Goal: Task Accomplishment & Management: Use online tool/utility

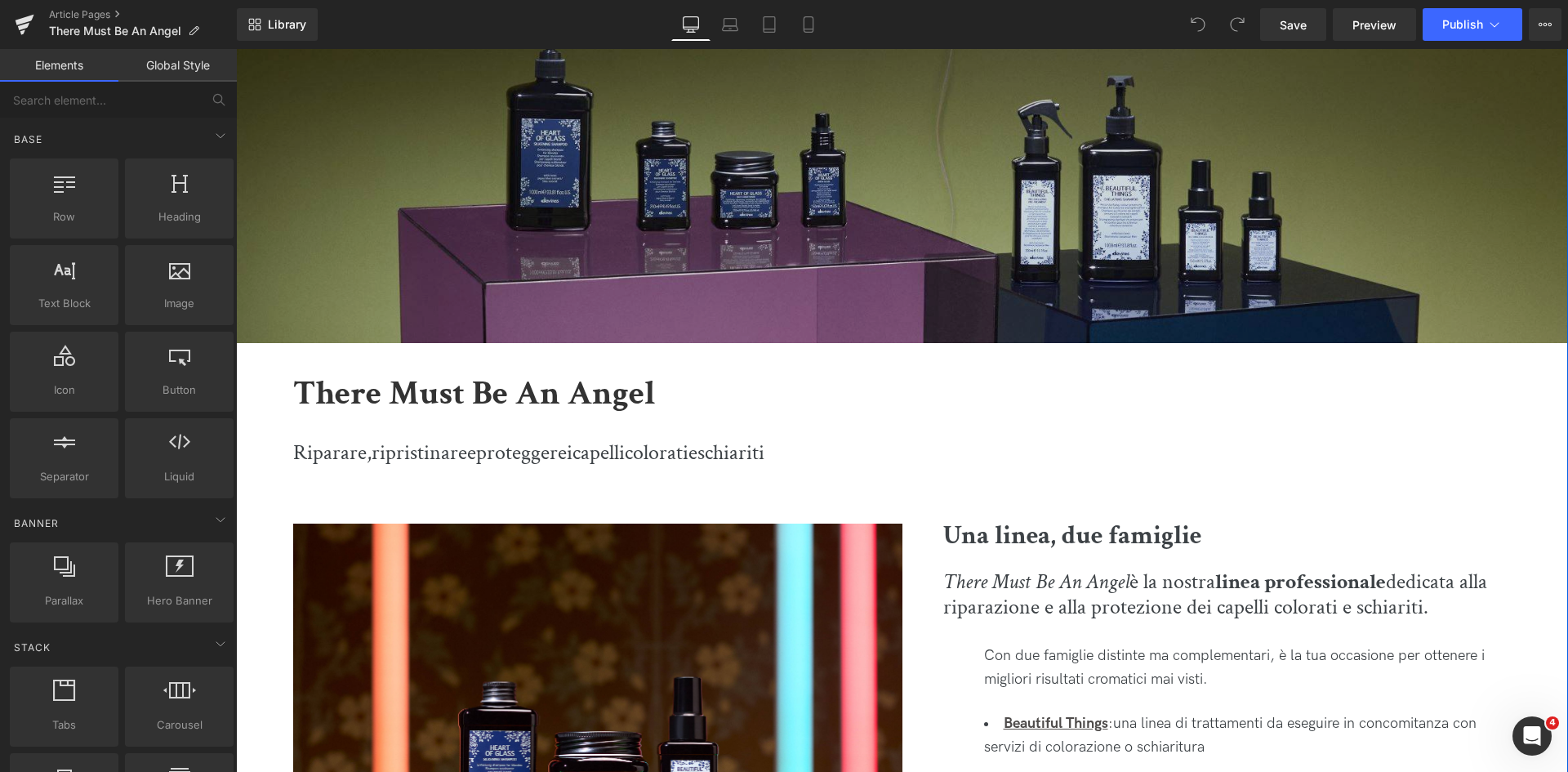
scroll to position [408, 0]
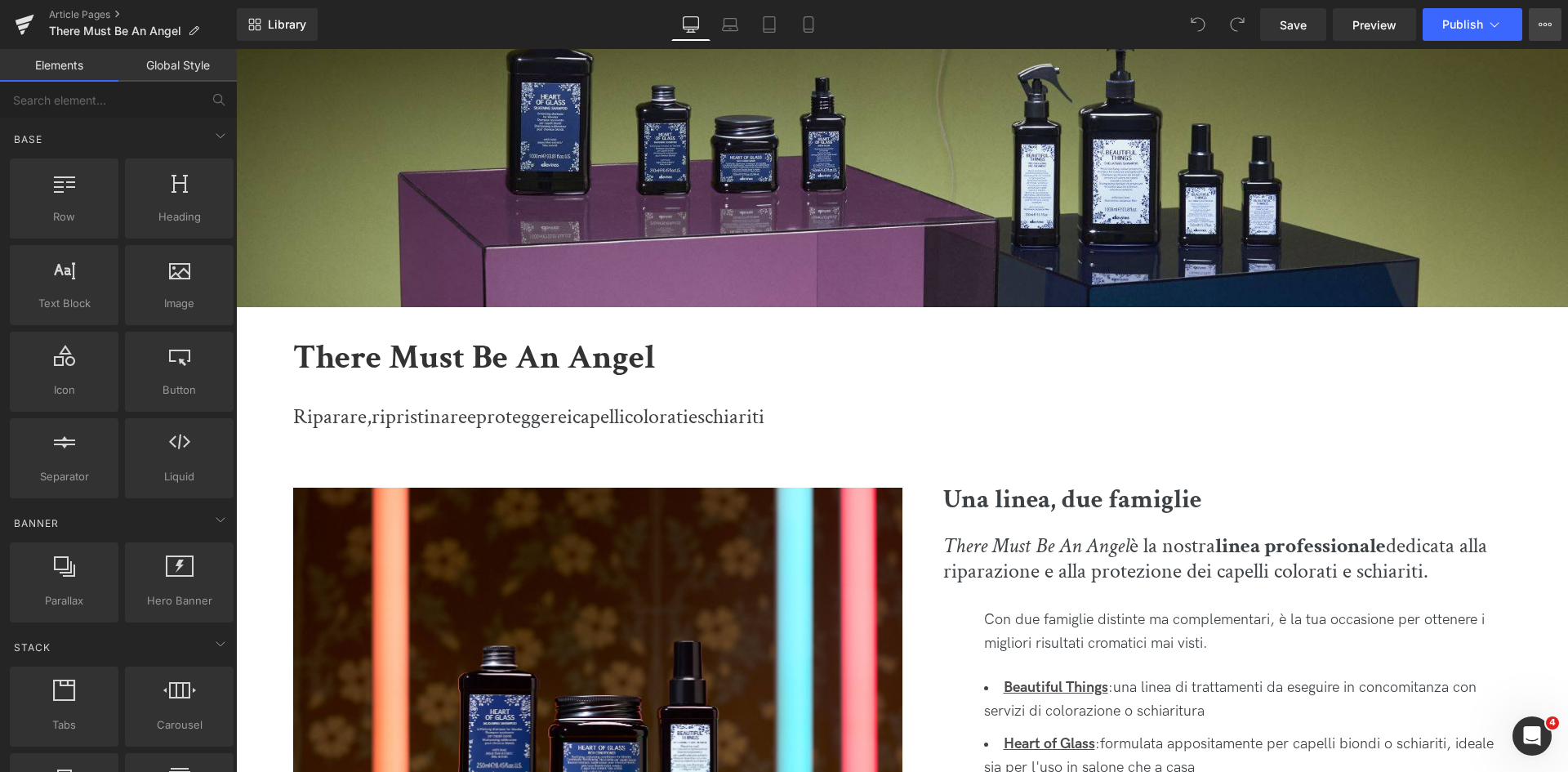
click at [1534, 34] on button "View Live Page View with current Template Save Template to Library Schedule Pub…" at bounding box center [1545, 24] width 33 height 33
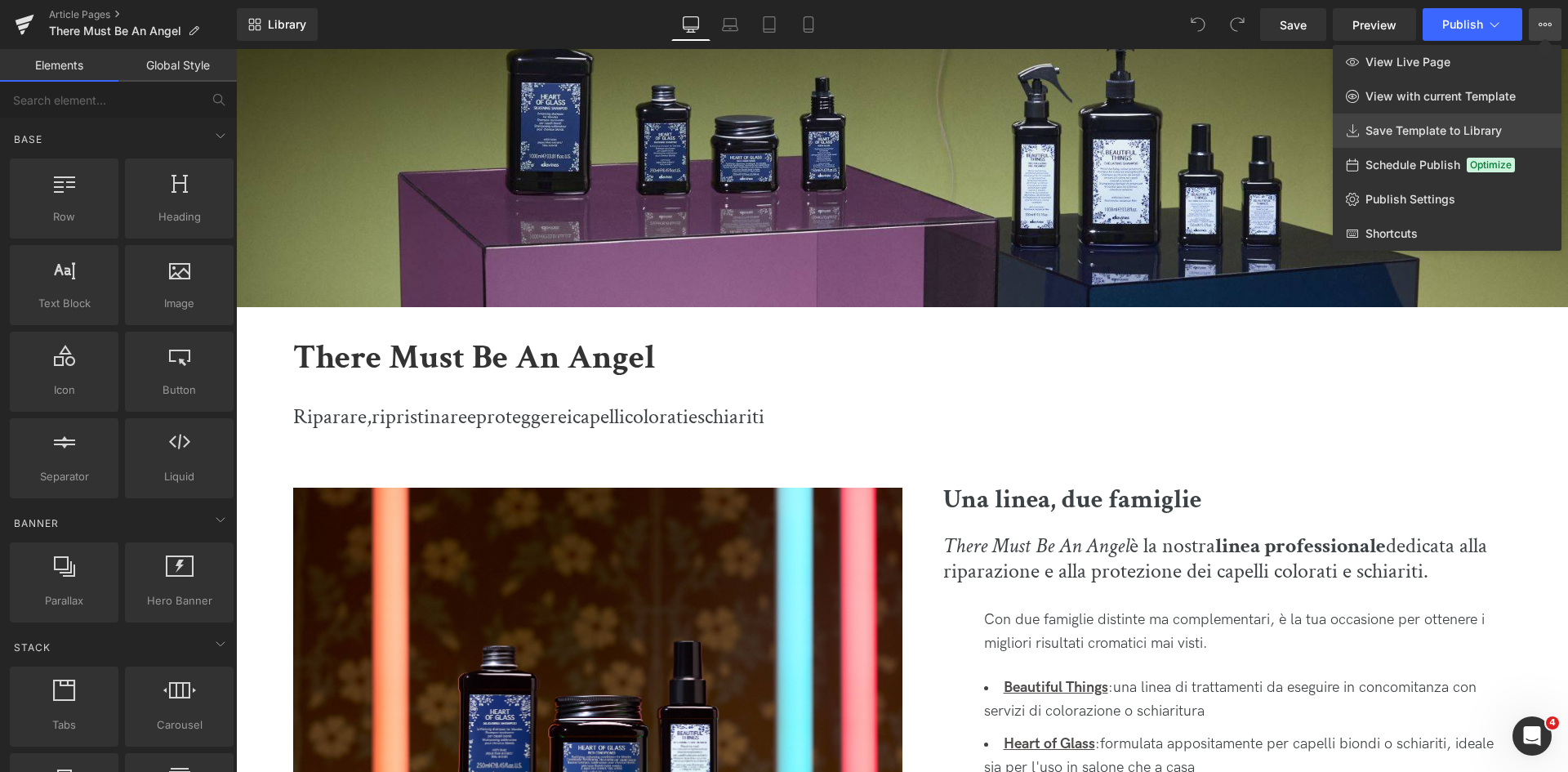
click at [1442, 127] on span "Save Template to Library" at bounding box center [1434, 130] width 137 height 14
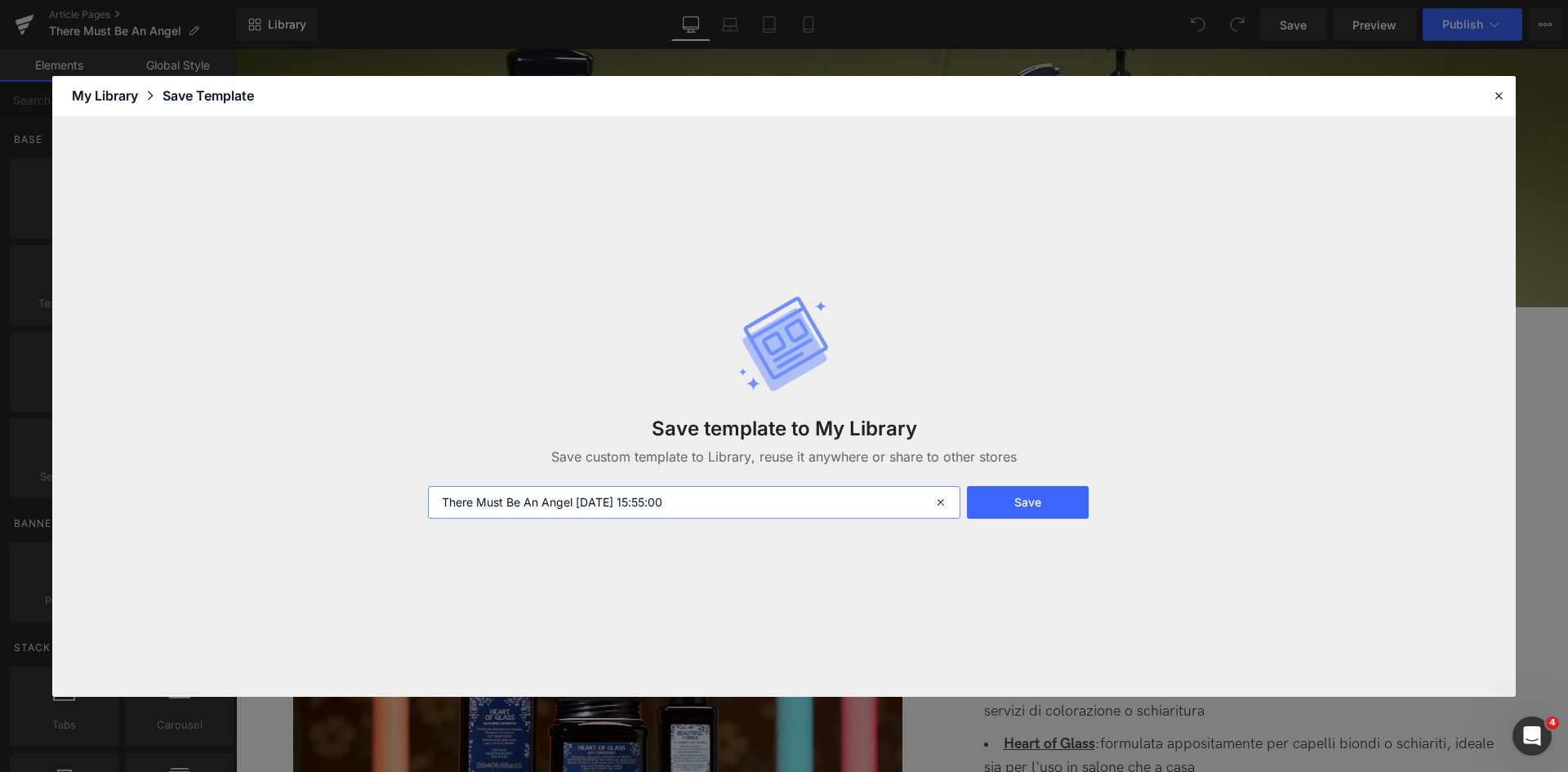
drag, startPoint x: 737, startPoint y: 502, endPoint x: 575, endPoint y: 504, distance: 162.0
click at [575, 504] on input "There Must Be An Angel [DATE] 15:55:00" at bounding box center [694, 502] width 532 height 33
type input "There Must Be An Angel ITA"
click at [1007, 495] on button "Save" at bounding box center [1028, 502] width 121 height 33
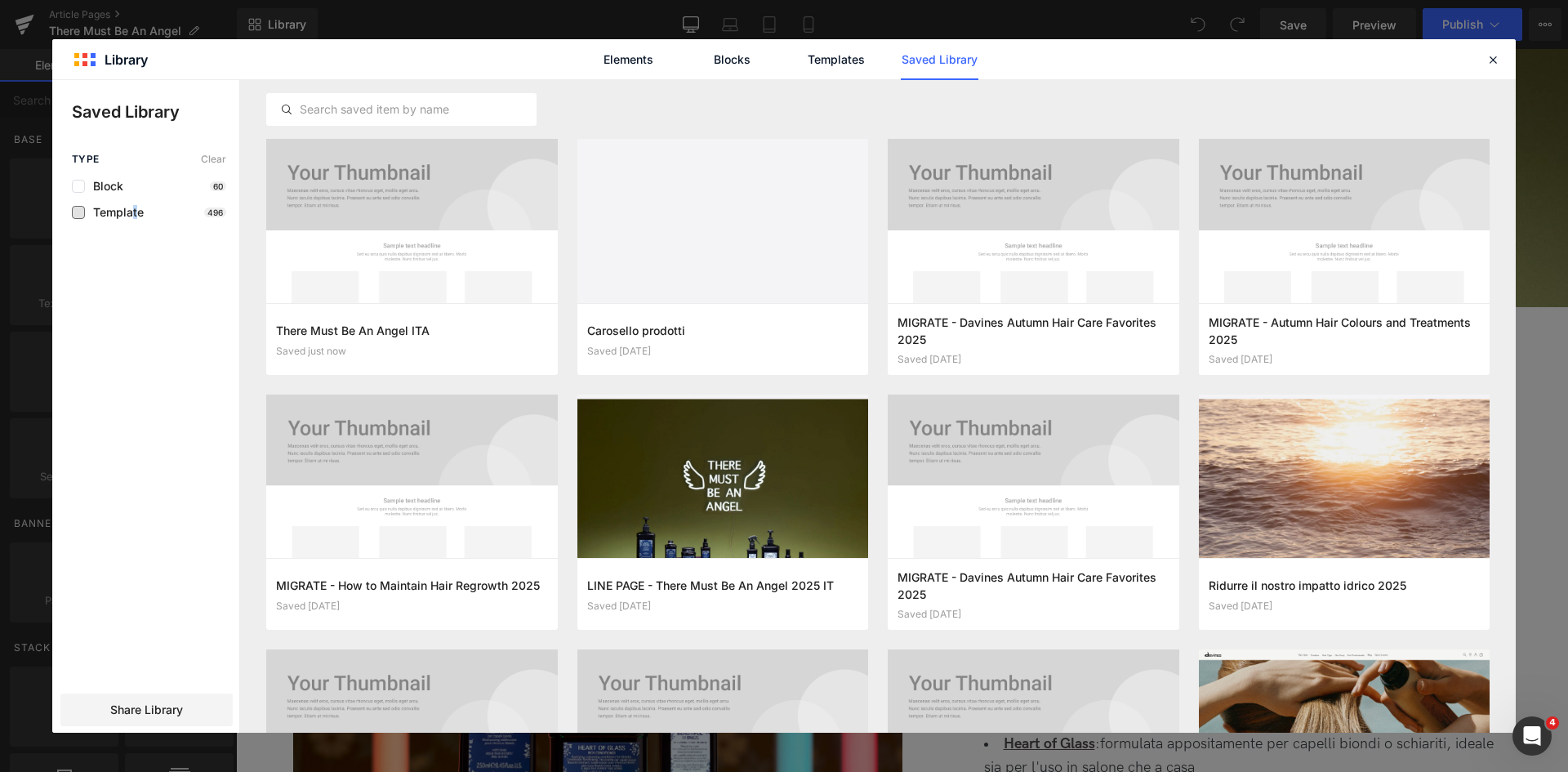
click at [136, 213] on span "Template" at bounding box center [114, 213] width 59 height 13
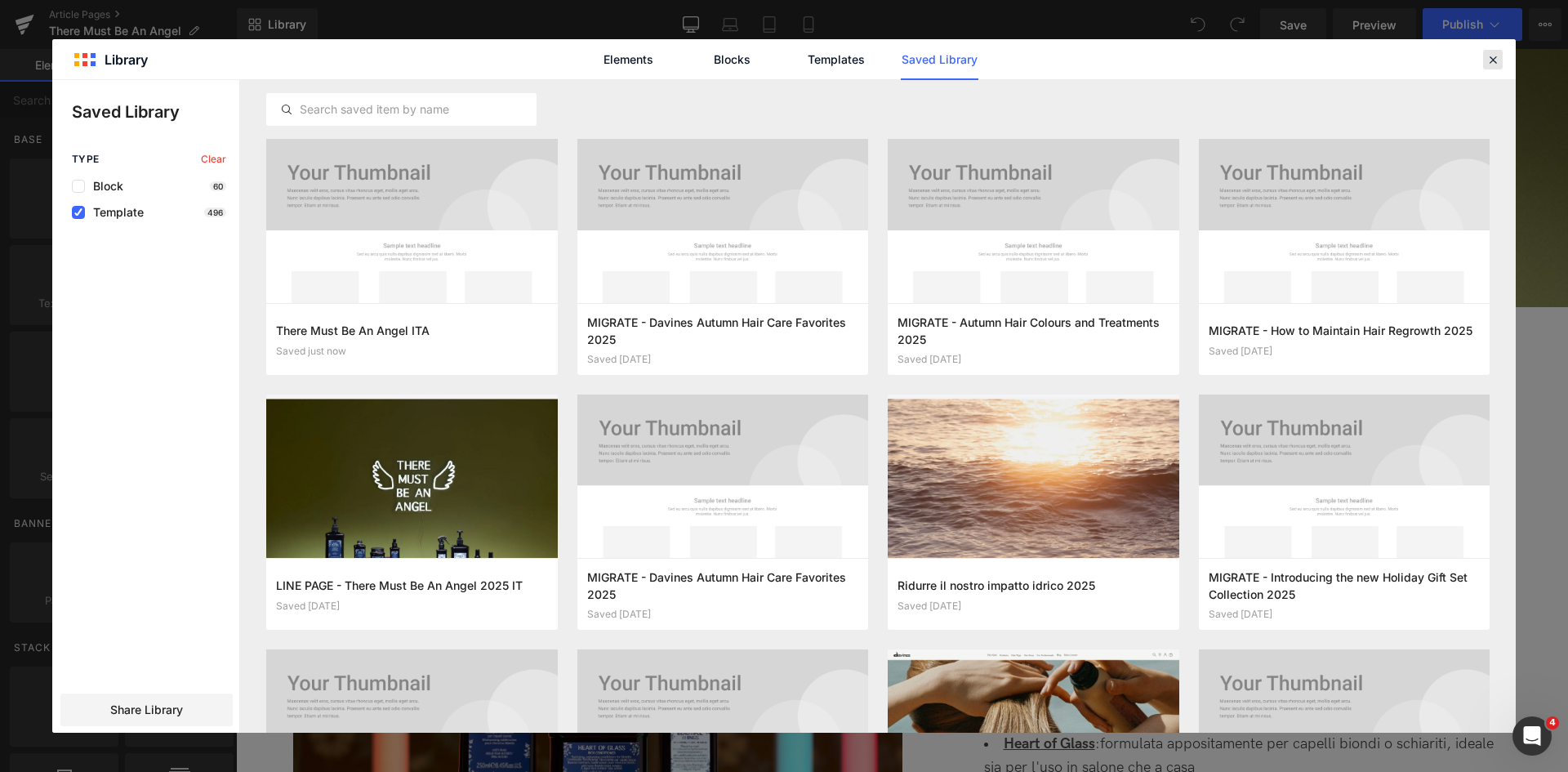
click at [1496, 61] on icon at bounding box center [1492, 59] width 14 height 14
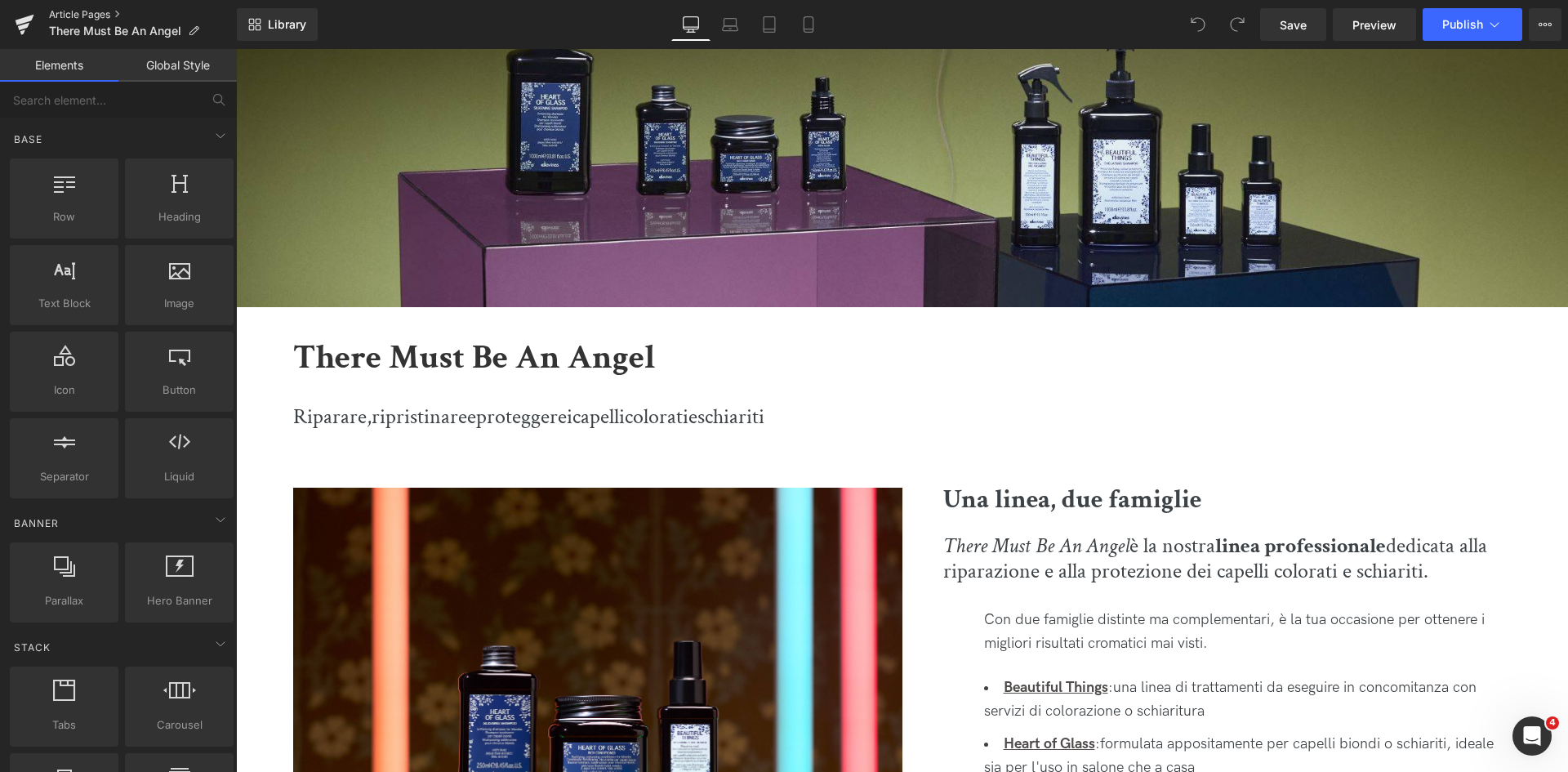
click at [89, 14] on link "Article Pages" at bounding box center [142, 14] width 188 height 13
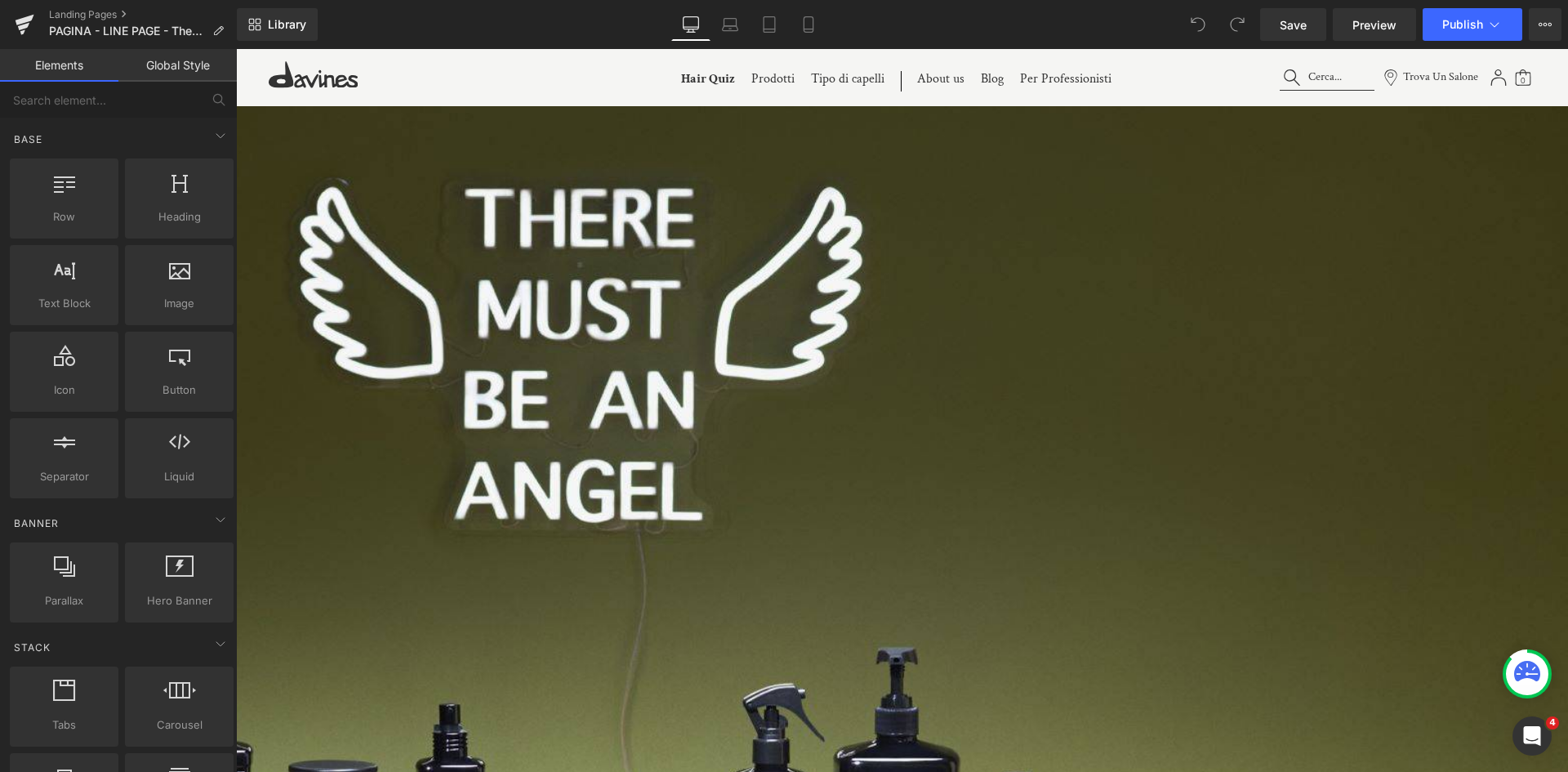
click at [763, 439] on img at bounding box center [570, 549] width 1998 height 999
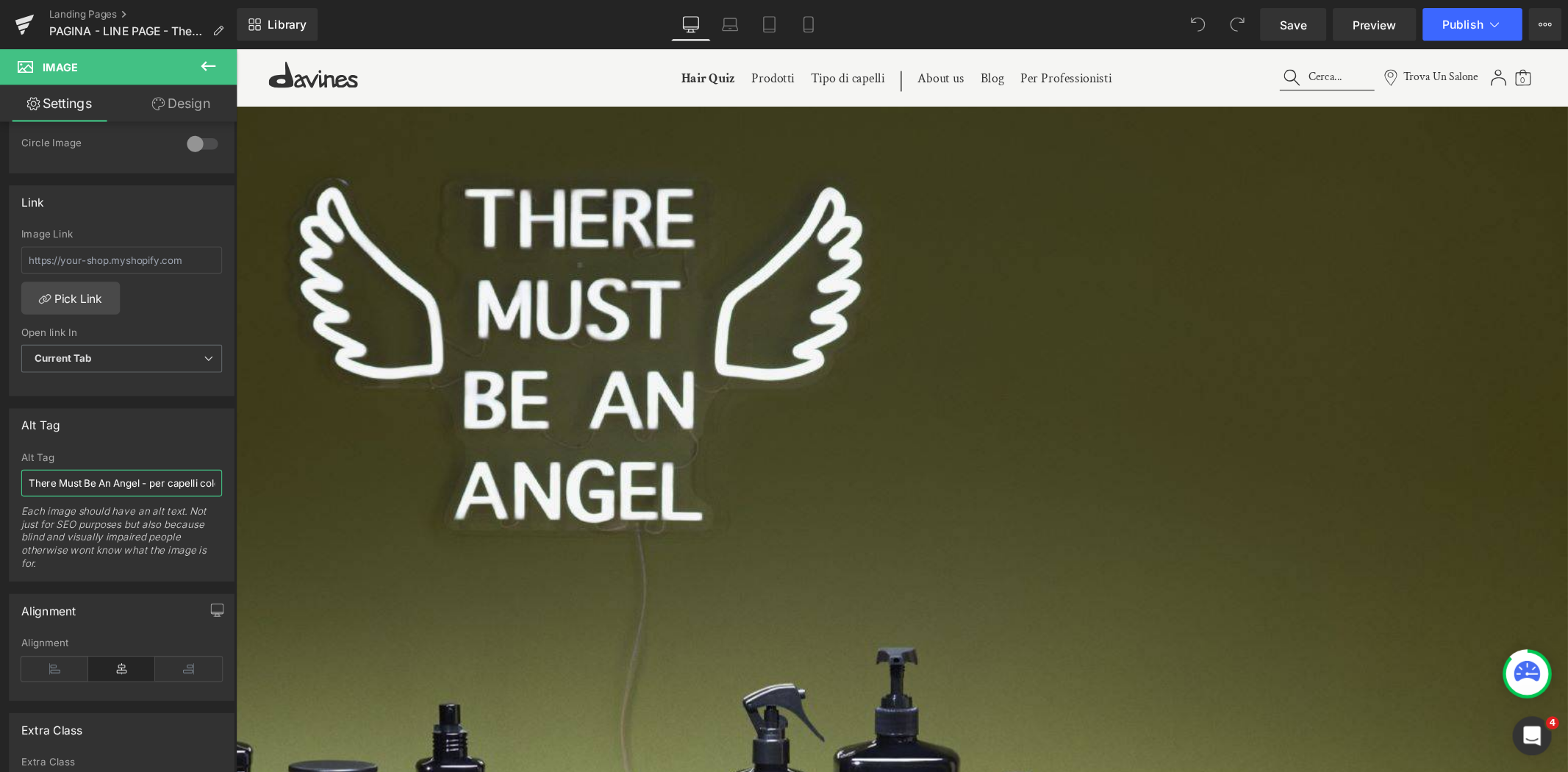
scroll to position [0, 67]
drag, startPoint x: 238, startPoint y: 477, endPoint x: 411, endPoint y: 432, distance: 178.8
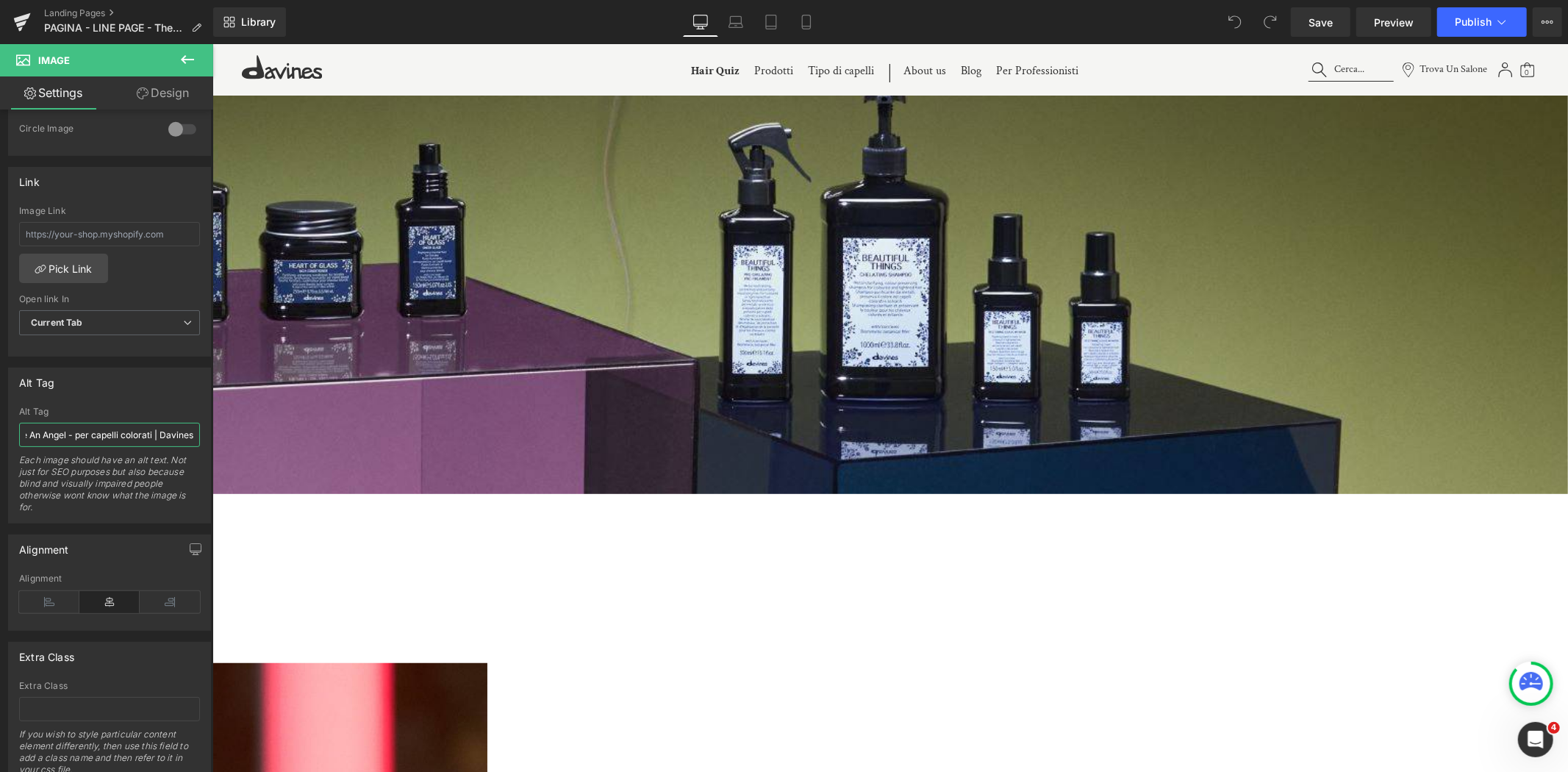
scroll to position [571, 0]
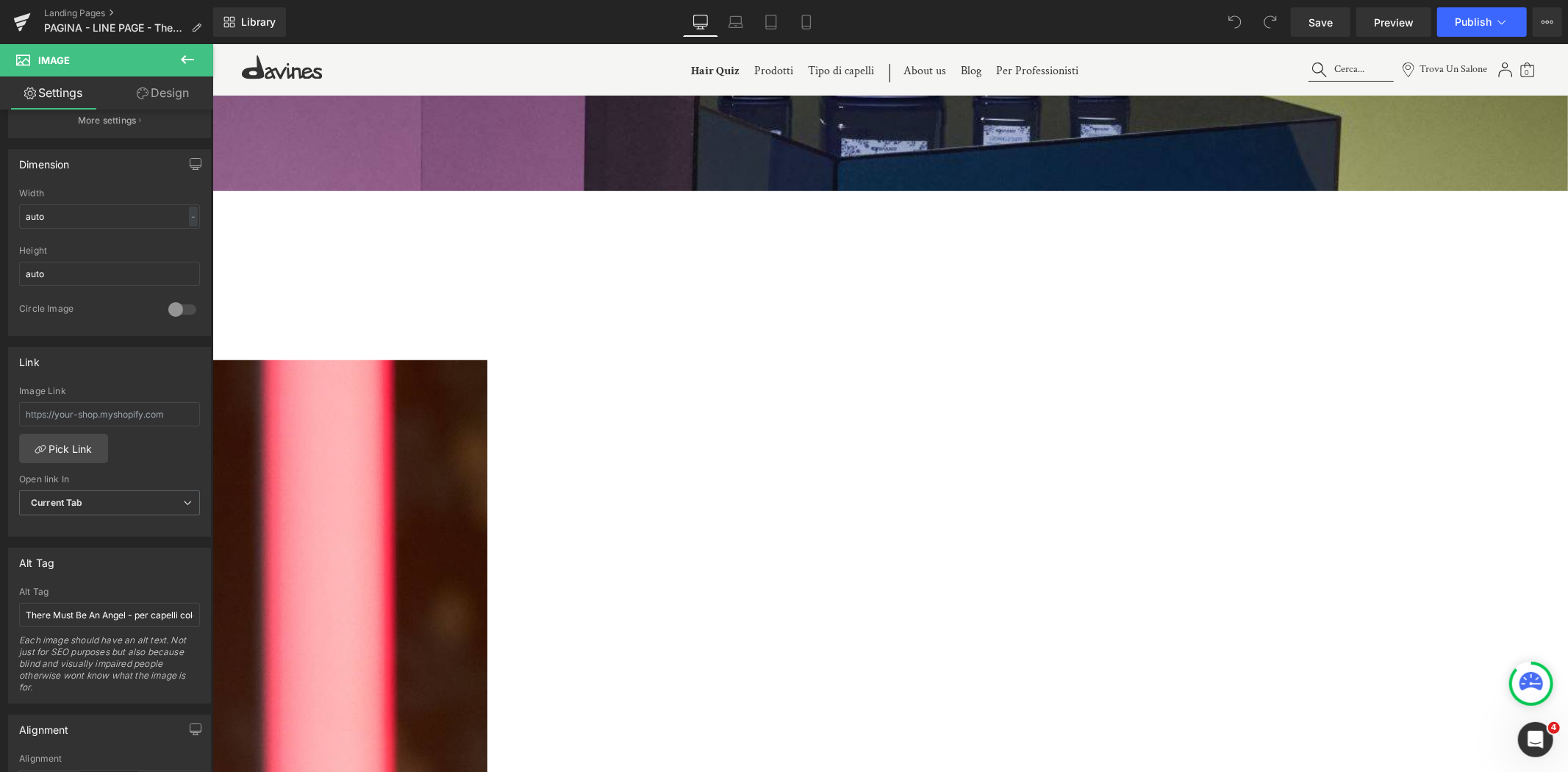
scroll to position [1143, 0]
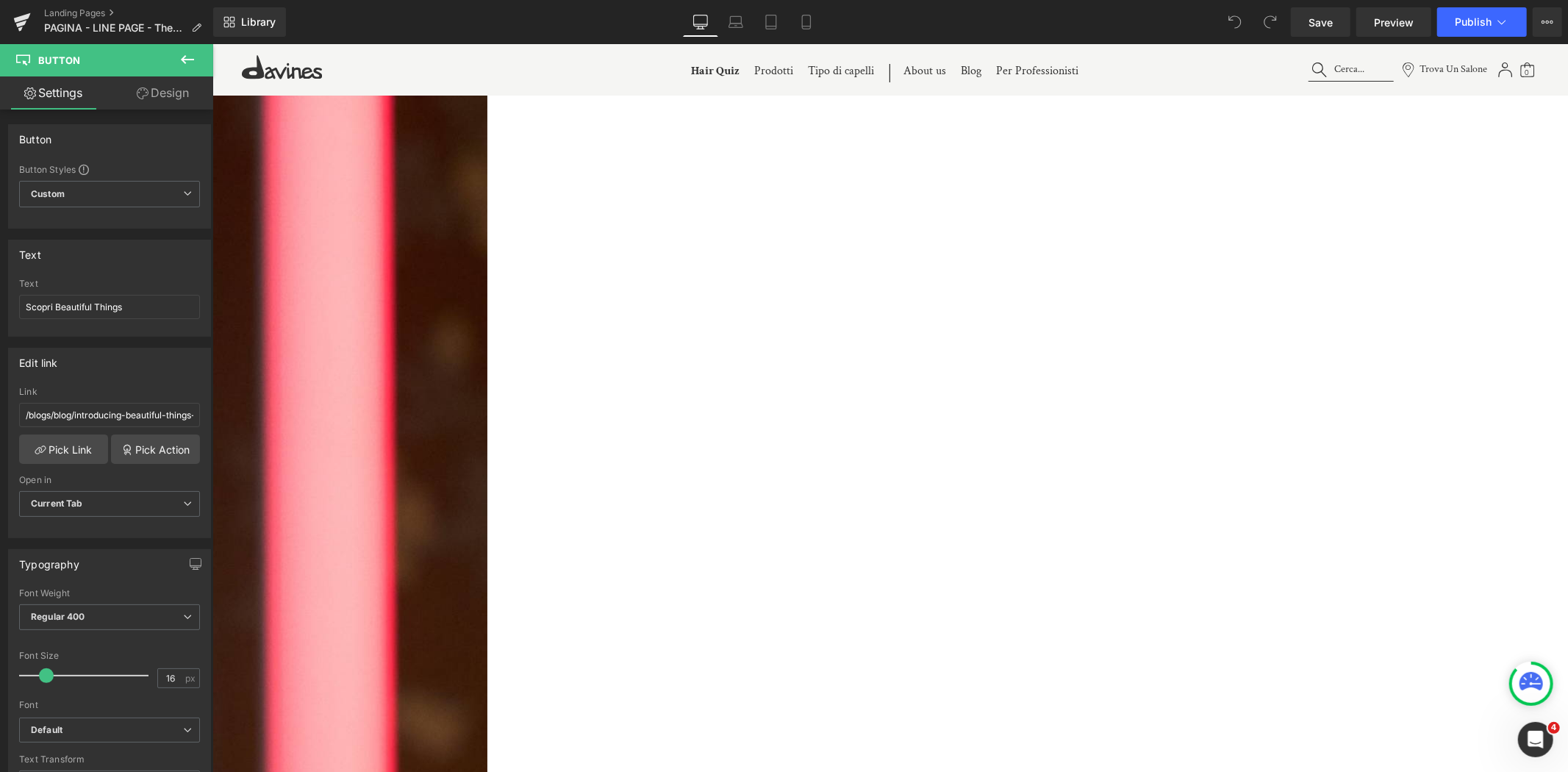
click at [109, 412] on input "/blogs/blog/introducing-beautiful-things-detoxifying-treatment-for-coloured-hair" at bounding box center [109, 415] width 181 height 24
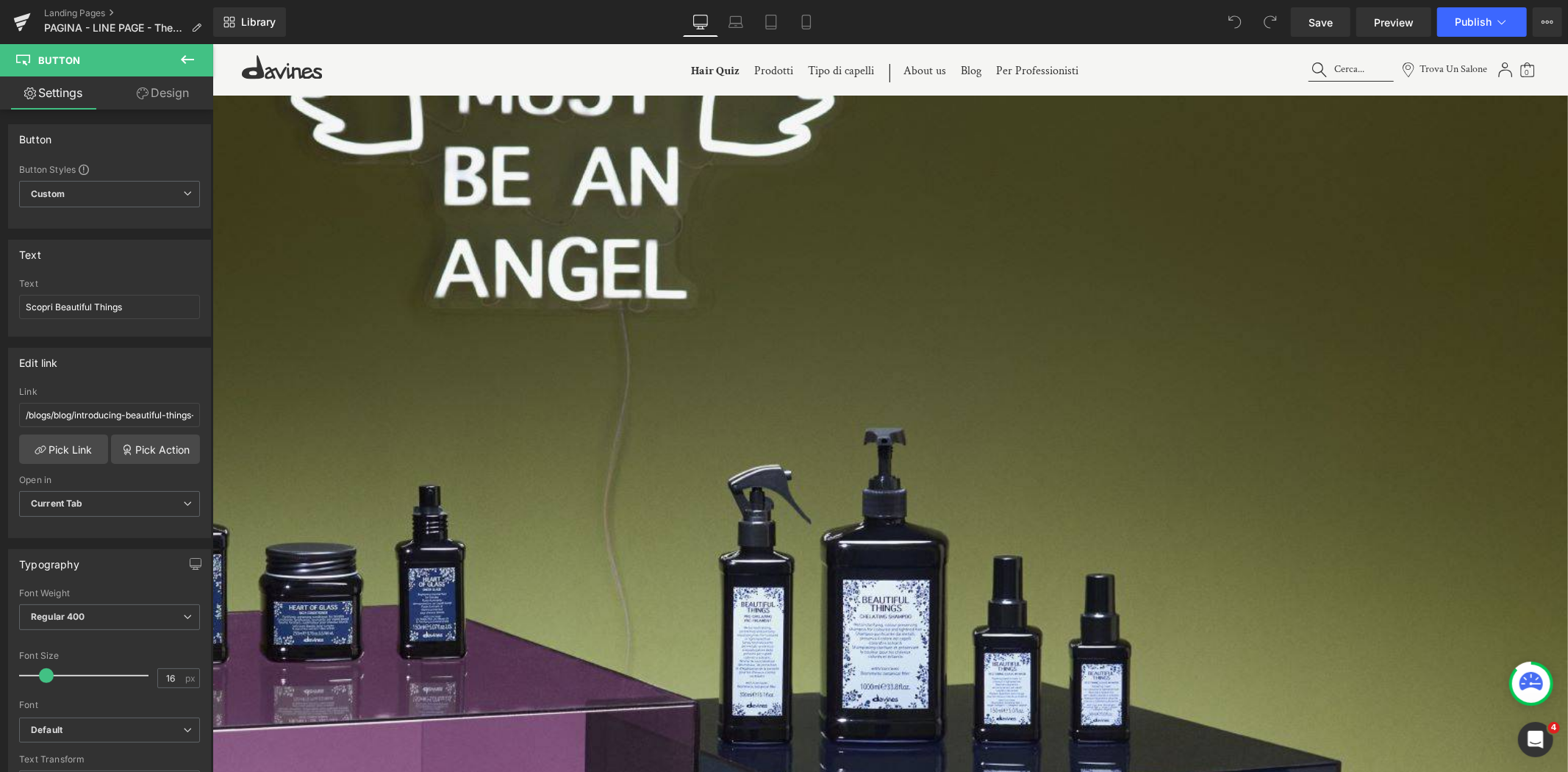
scroll to position [490, 0]
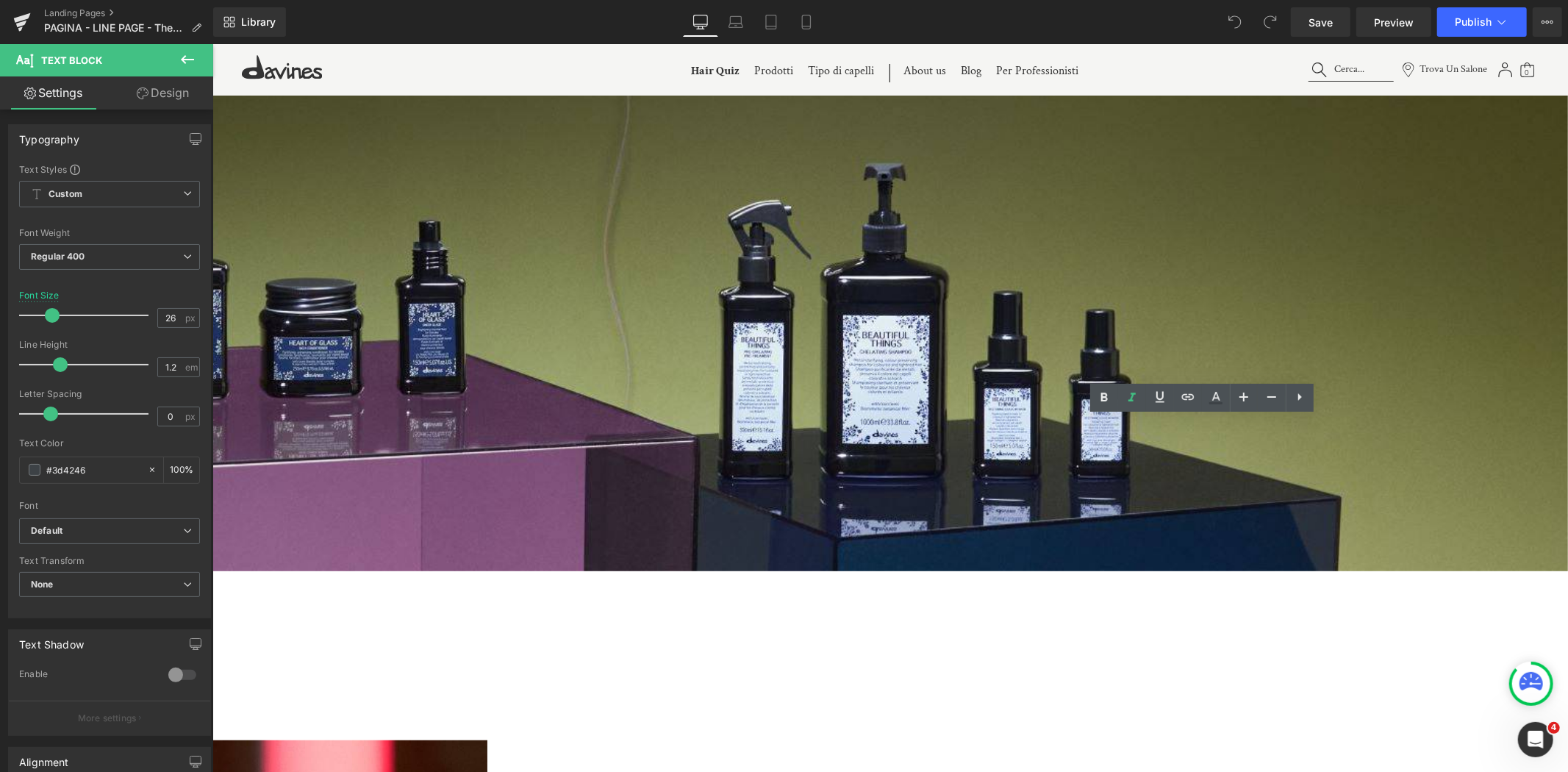
click at [1132, 395] on icon at bounding box center [1131, 397] width 7 height 9
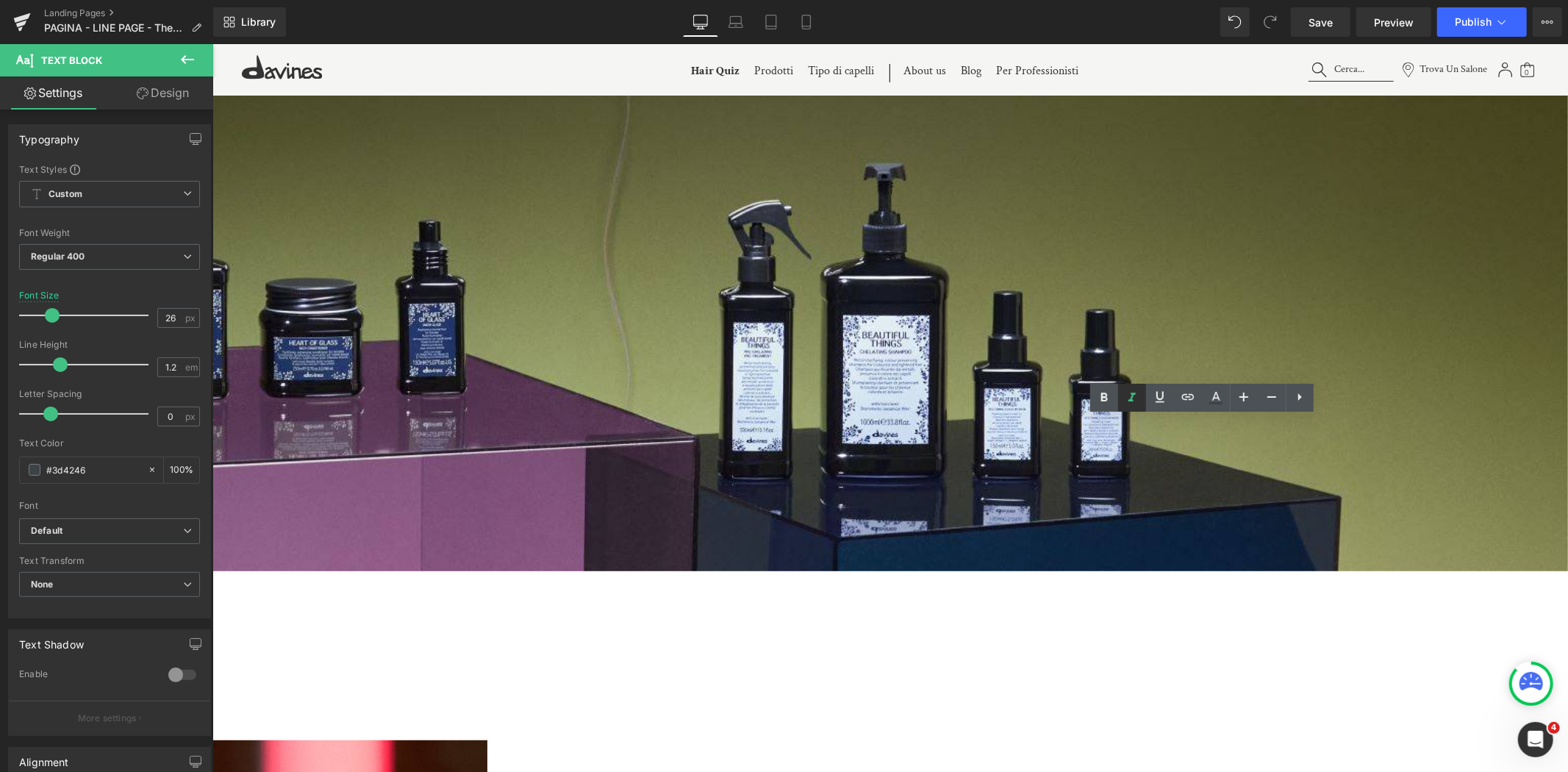
click at [1118, 405] on link at bounding box center [1132, 398] width 28 height 28
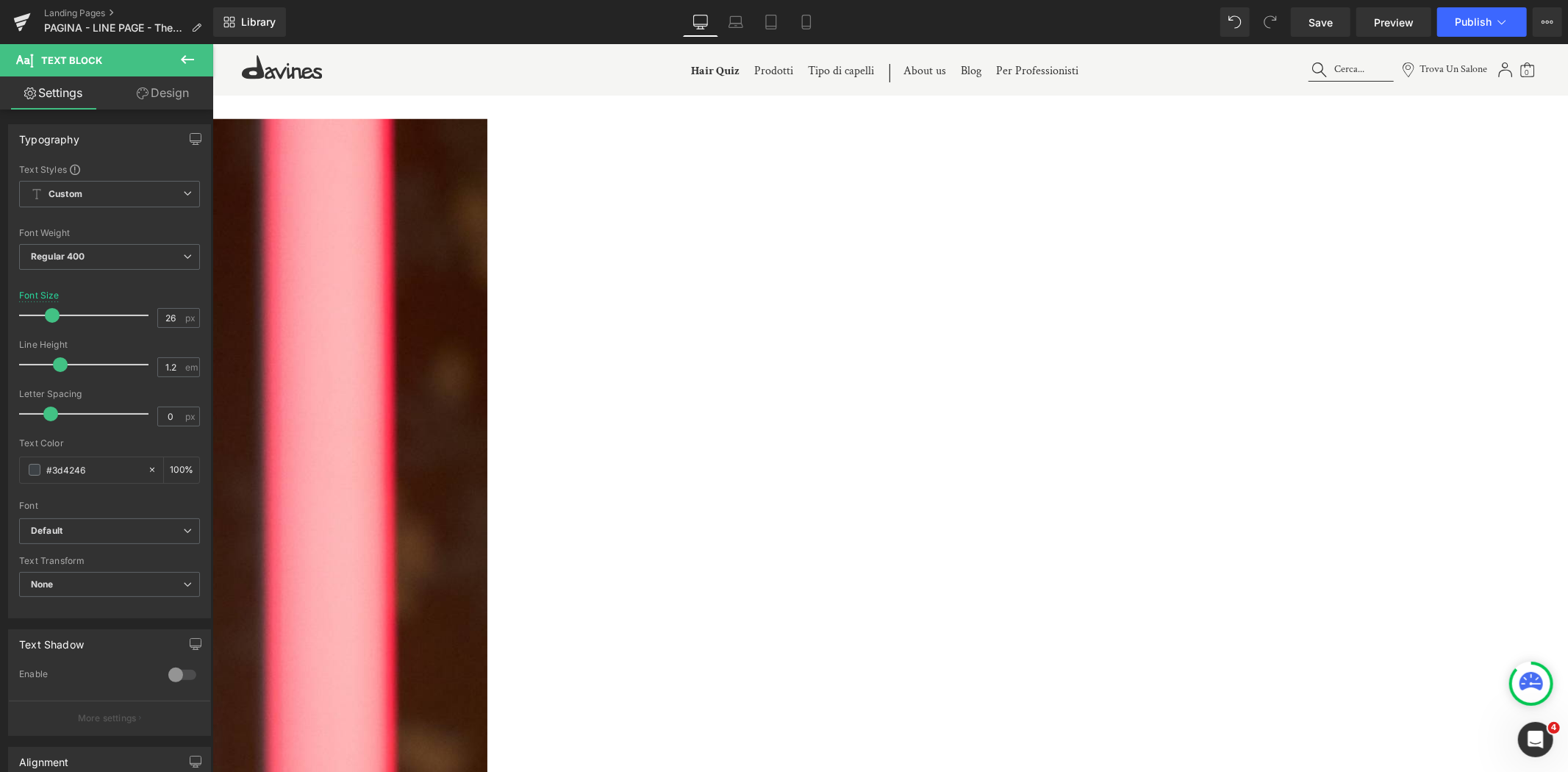
scroll to position [1143, 0]
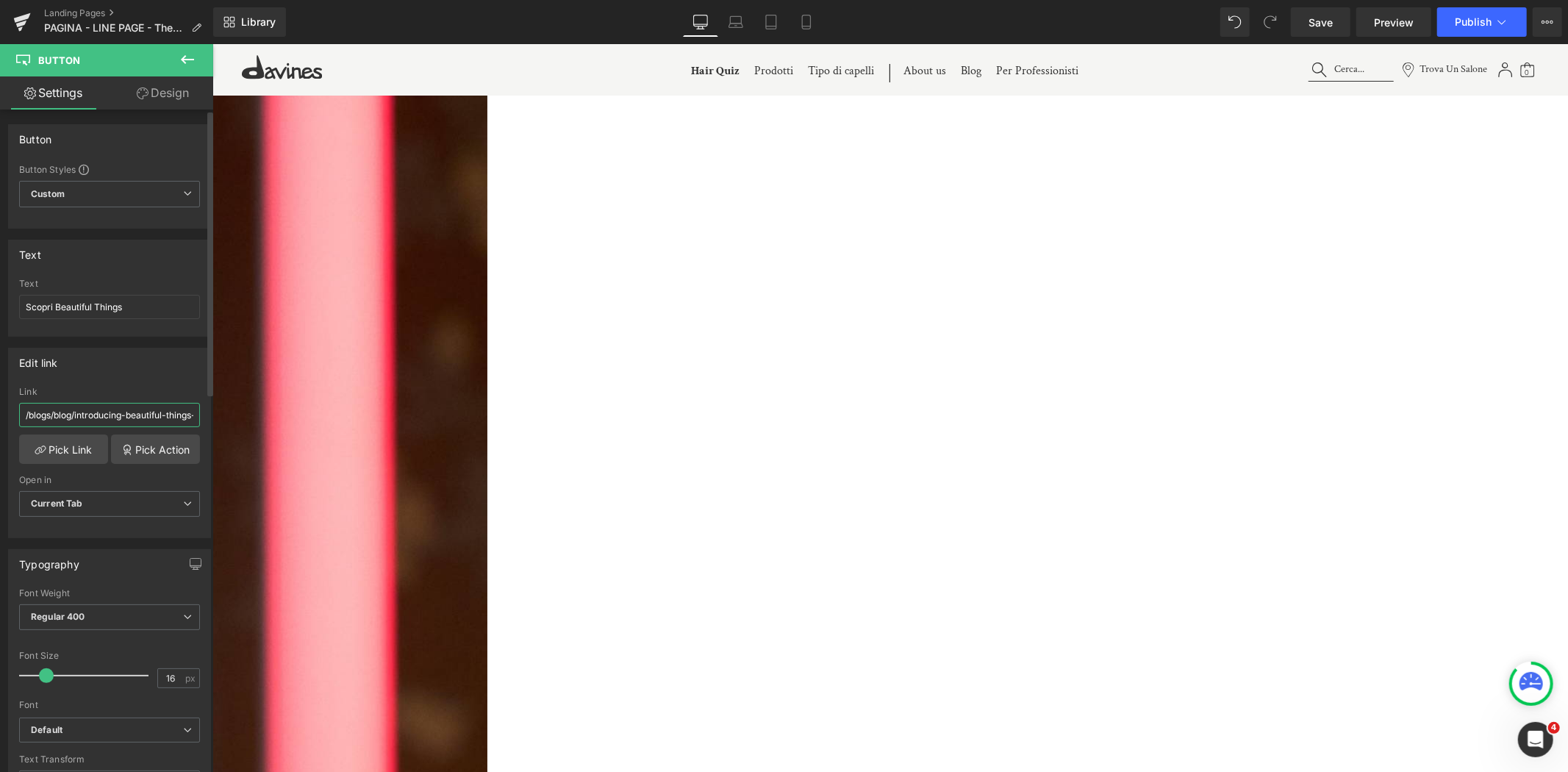
click at [128, 417] on input "/blogs/blog/introducing-beautiful-things-detoxifying-treatment-for-coloured-hair" at bounding box center [109, 415] width 181 height 24
paste input "https://it.davines.com/blogs/blog/beautiful-things"
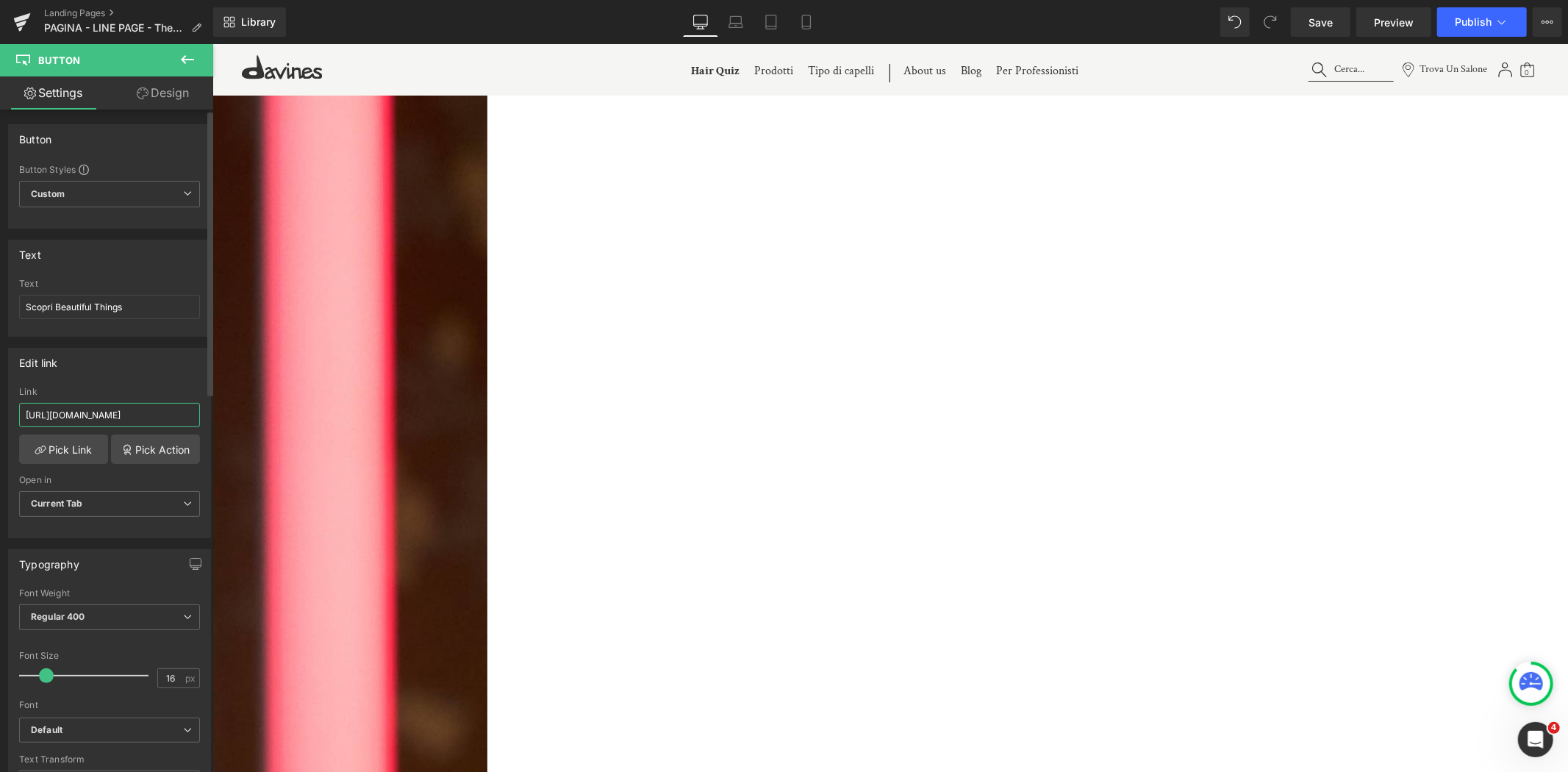
type input "https://it.davines.com/blogs/blog/beautiful-things"
click at [186, 376] on div "Edit link" at bounding box center [109, 362] width 201 height 28
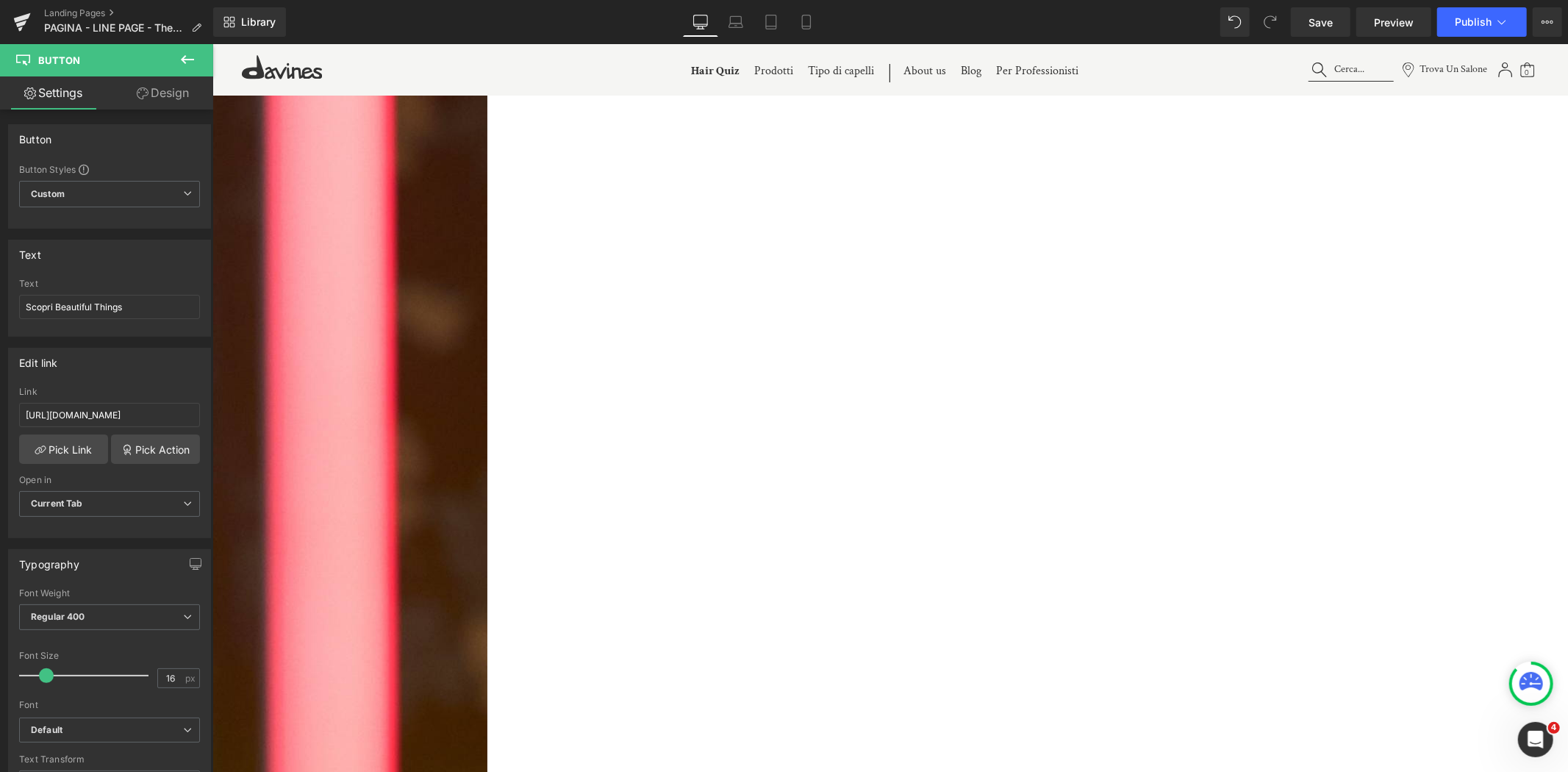
scroll to position [1960, 0]
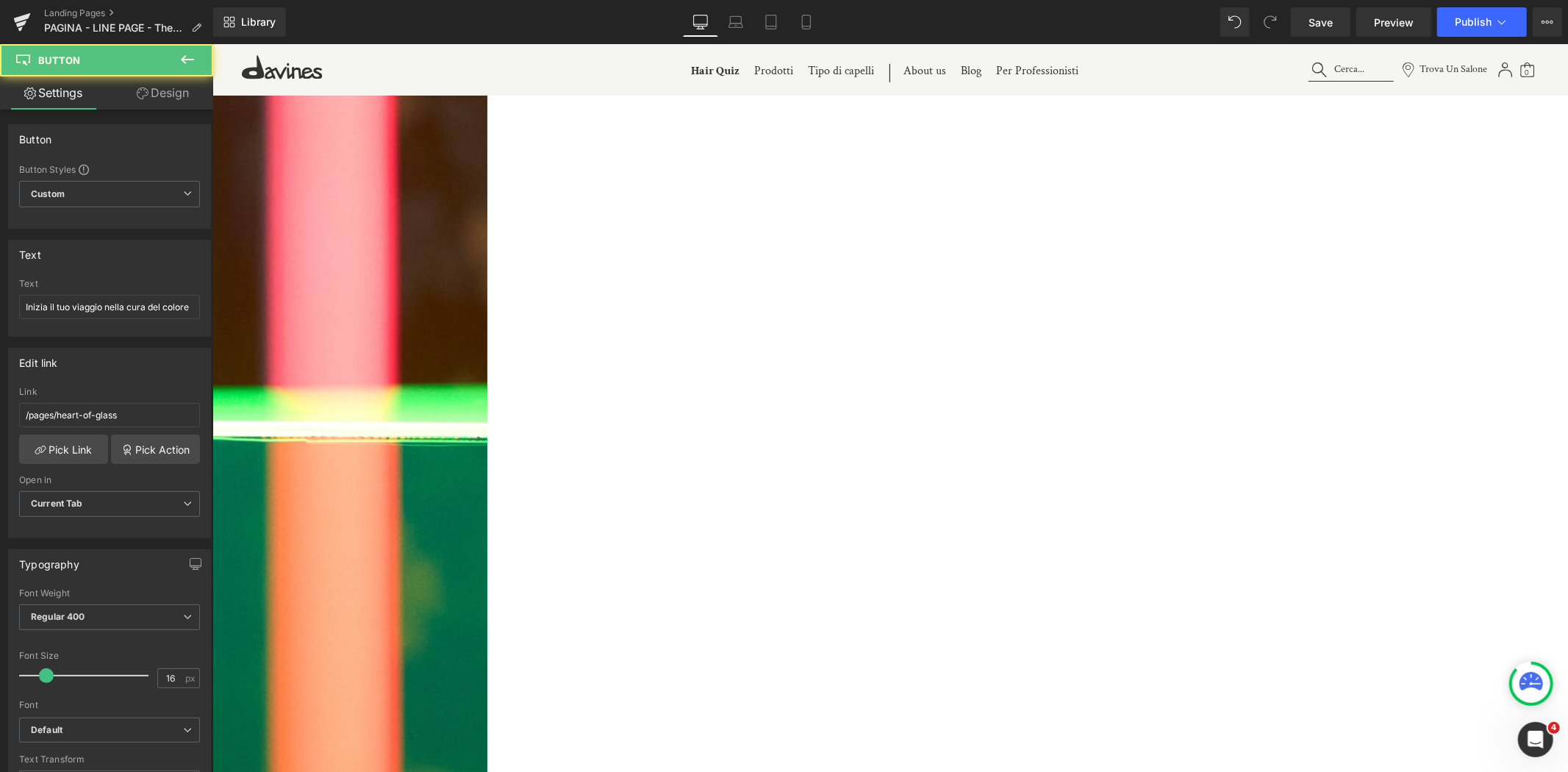
drag, startPoint x: 148, startPoint y: 415, endPoint x: -175, endPoint y: 409, distance: 323.1
click at [0, 409] on html "You are previewing how the will restyle your page. You can not edit Elements in…" at bounding box center [784, 386] width 1568 height 772
paste input "https://it.davines.com/blogs/blog/beautiful-thing"
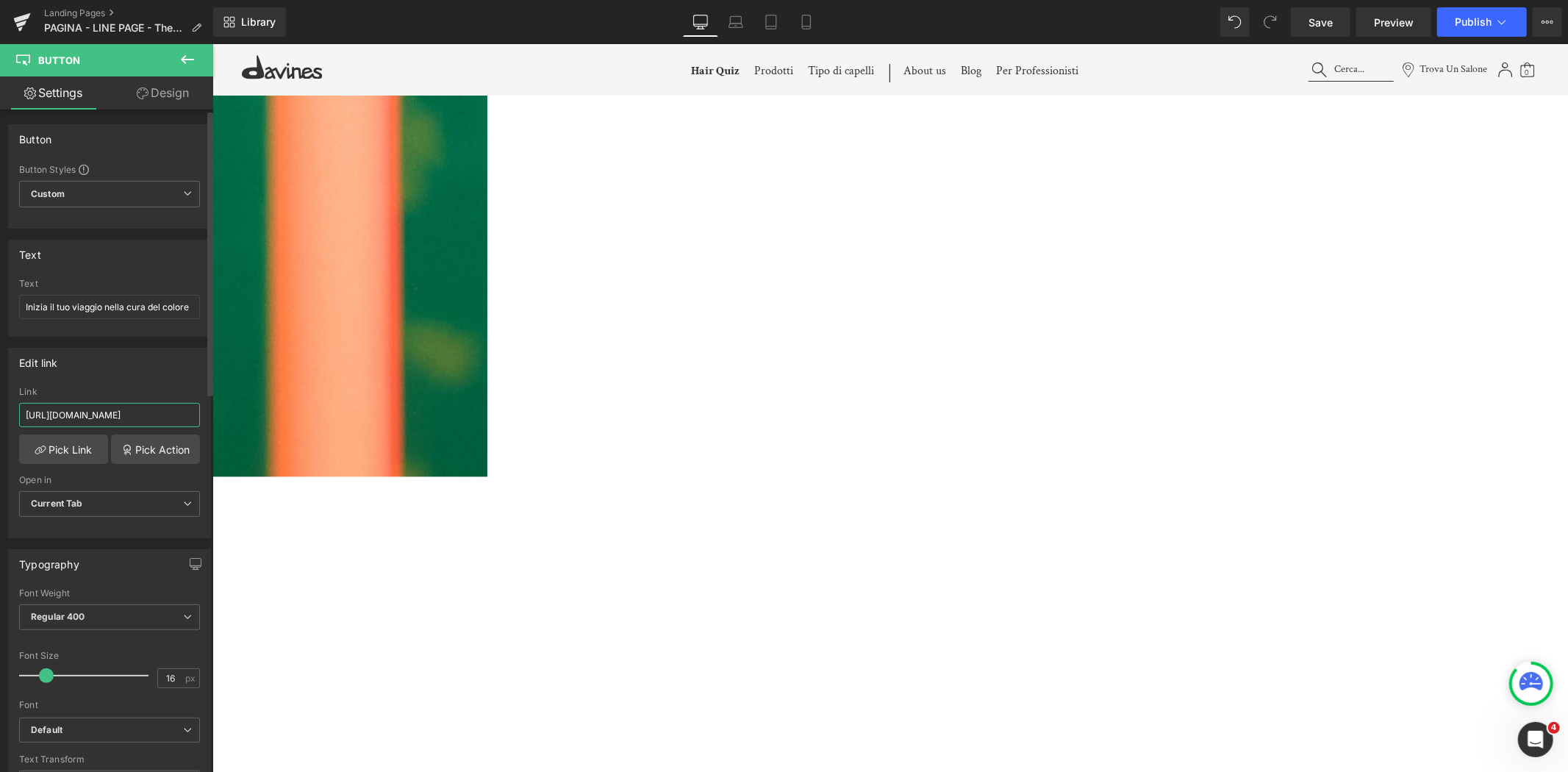
scroll to position [2450, 0]
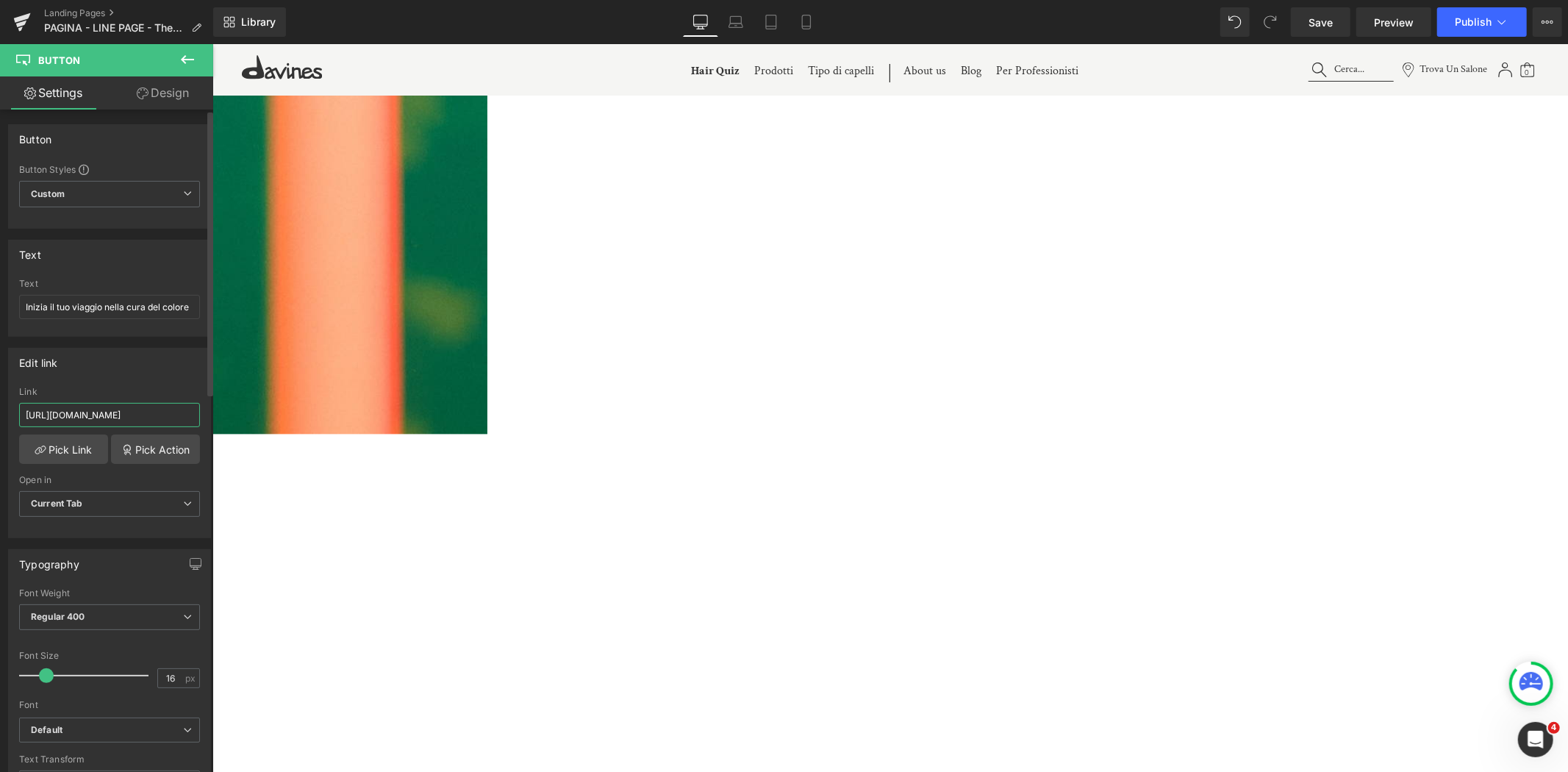
type input "https://it.davines.com/blogs/blog/beautiful-things"
click at [135, 412] on input "https://it.davines.com/collections/heart-of-glass" at bounding box center [109, 415] width 181 height 24
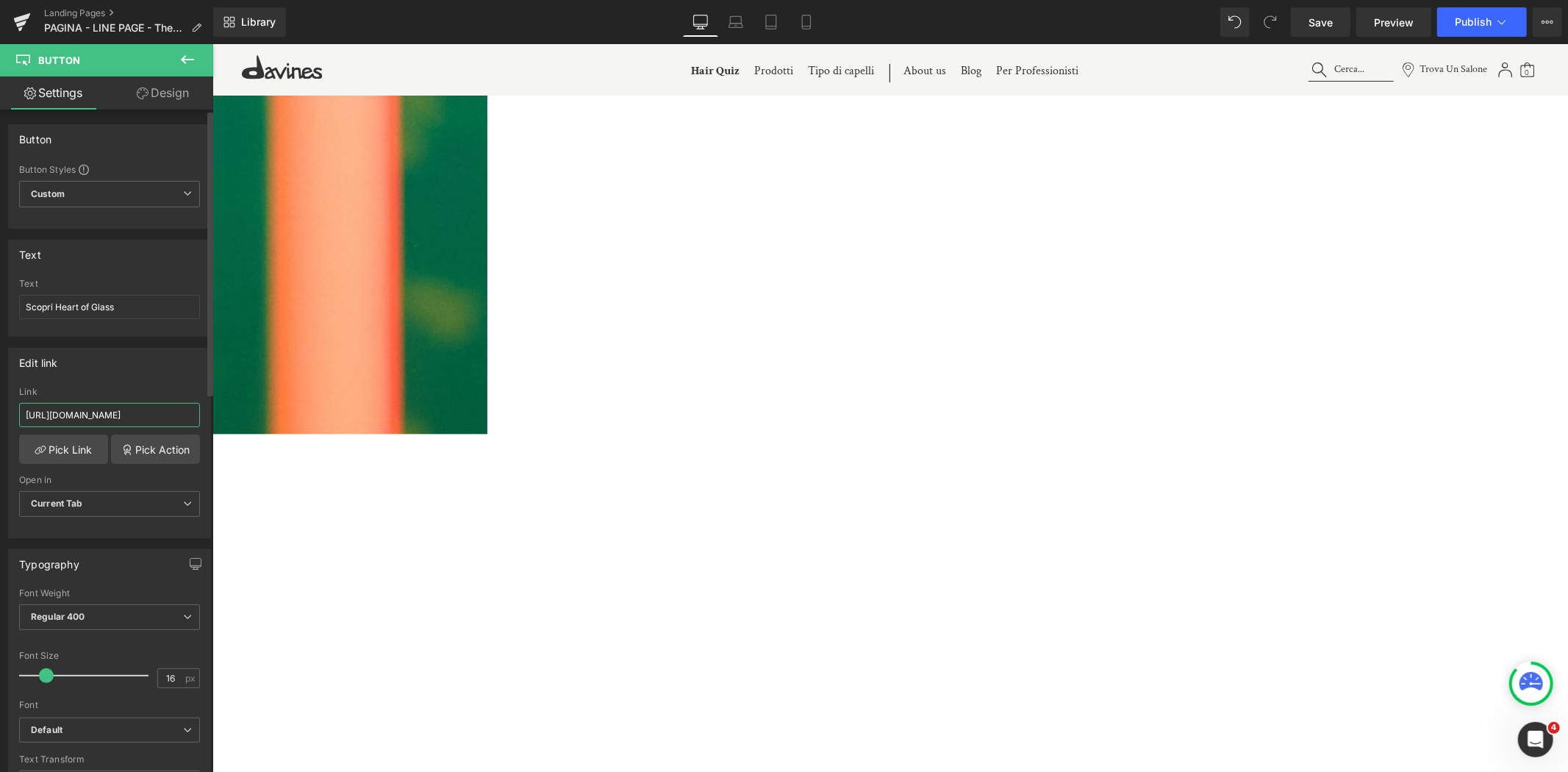
click at [135, 412] on input "https://it.davines.com/collections/heart-of-glass" at bounding box center [109, 415] width 181 height 24
paste input "page"
type input "https://it.davines.com/pages/heart-of-glass"
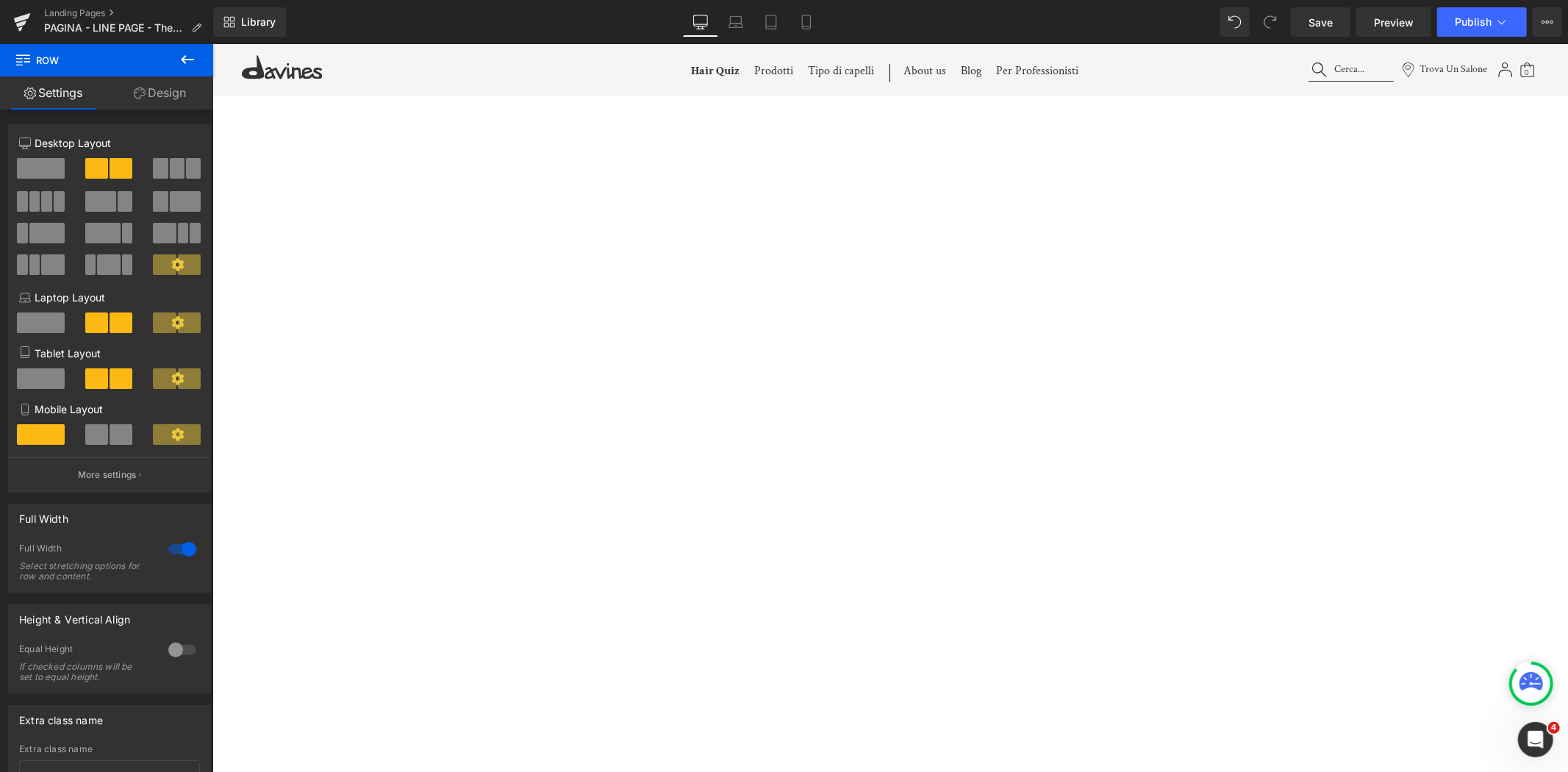
scroll to position [3104, 0]
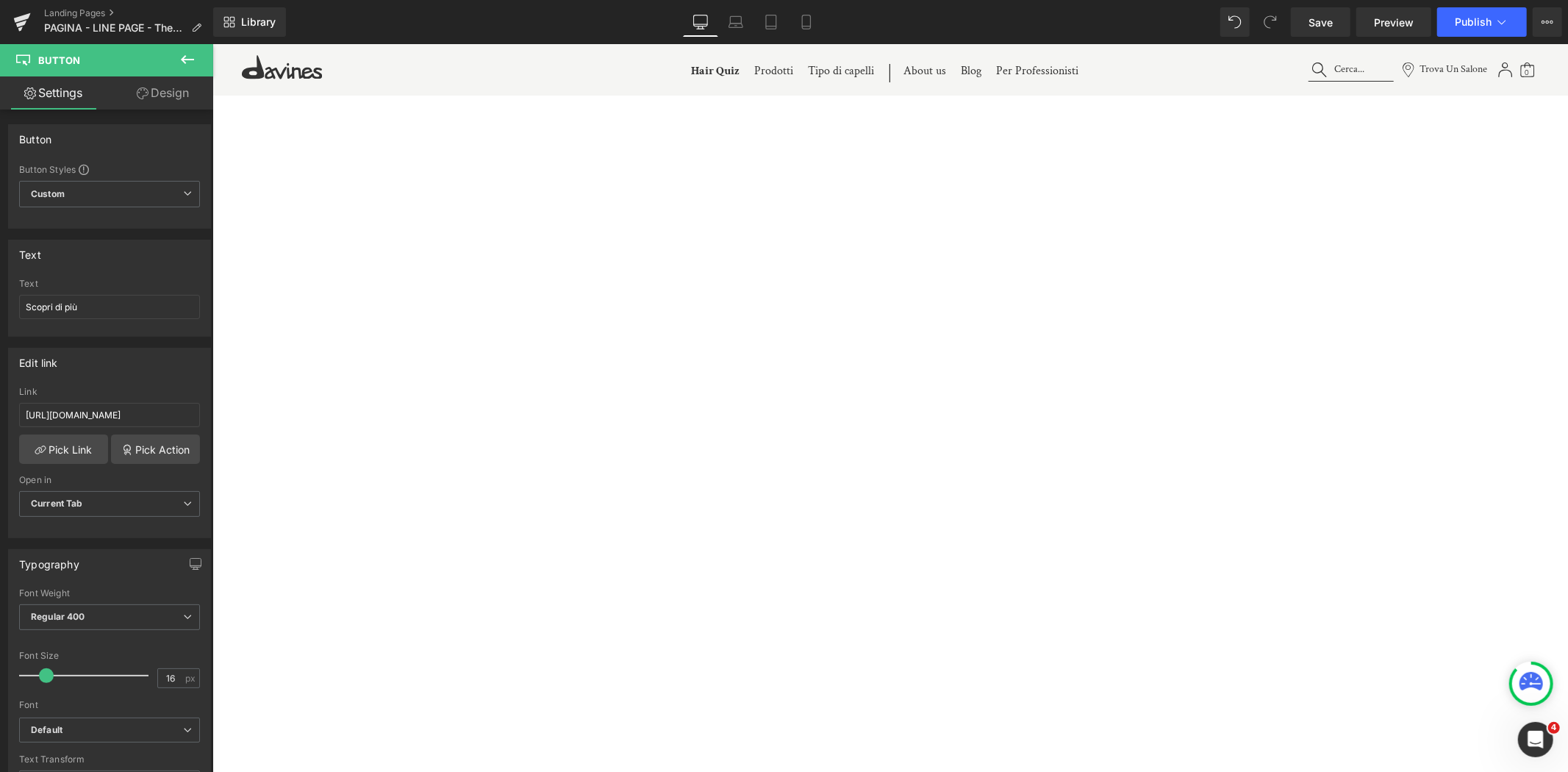
scroll to position [4411, 0]
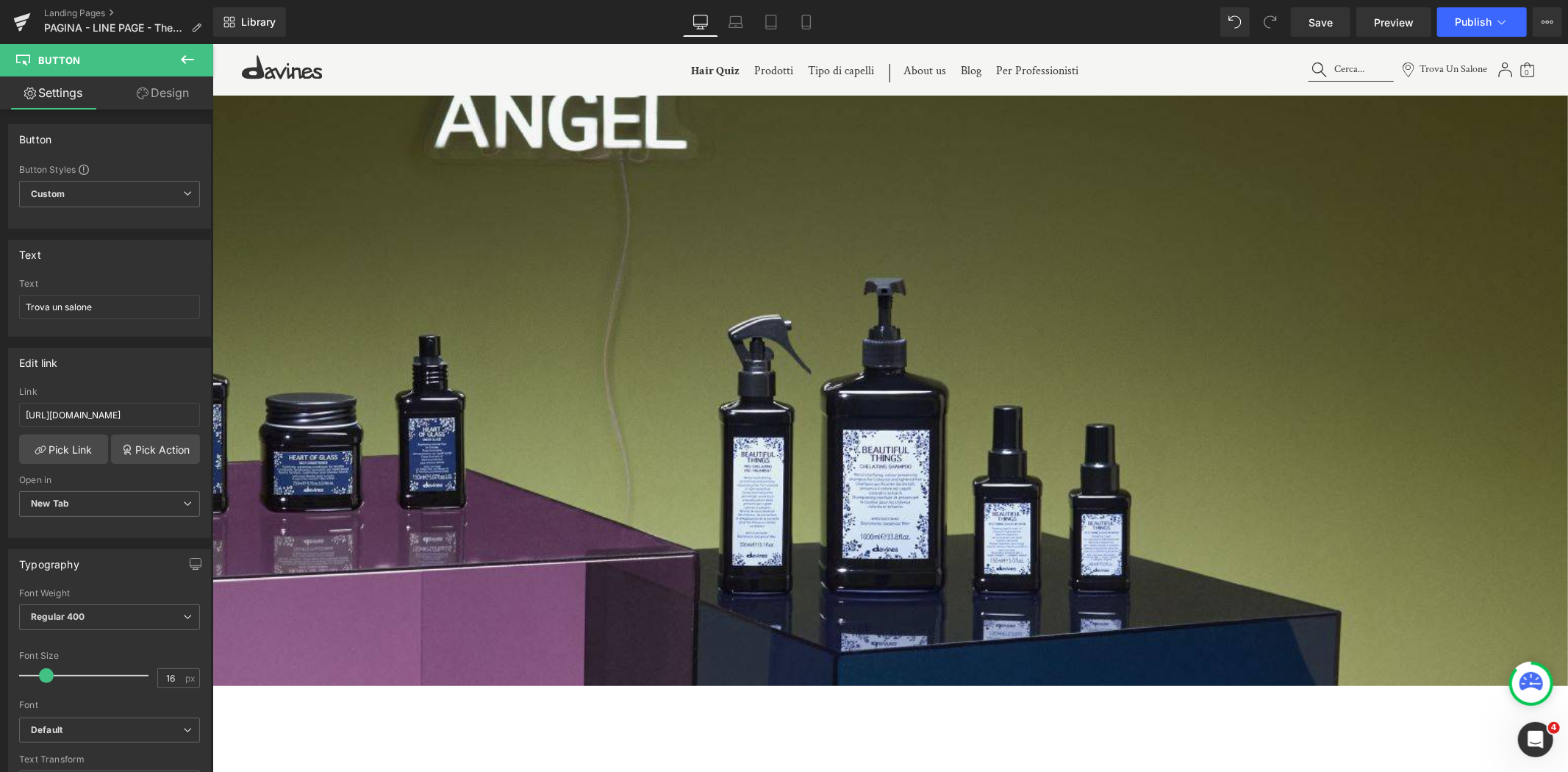
scroll to position [0, 0]
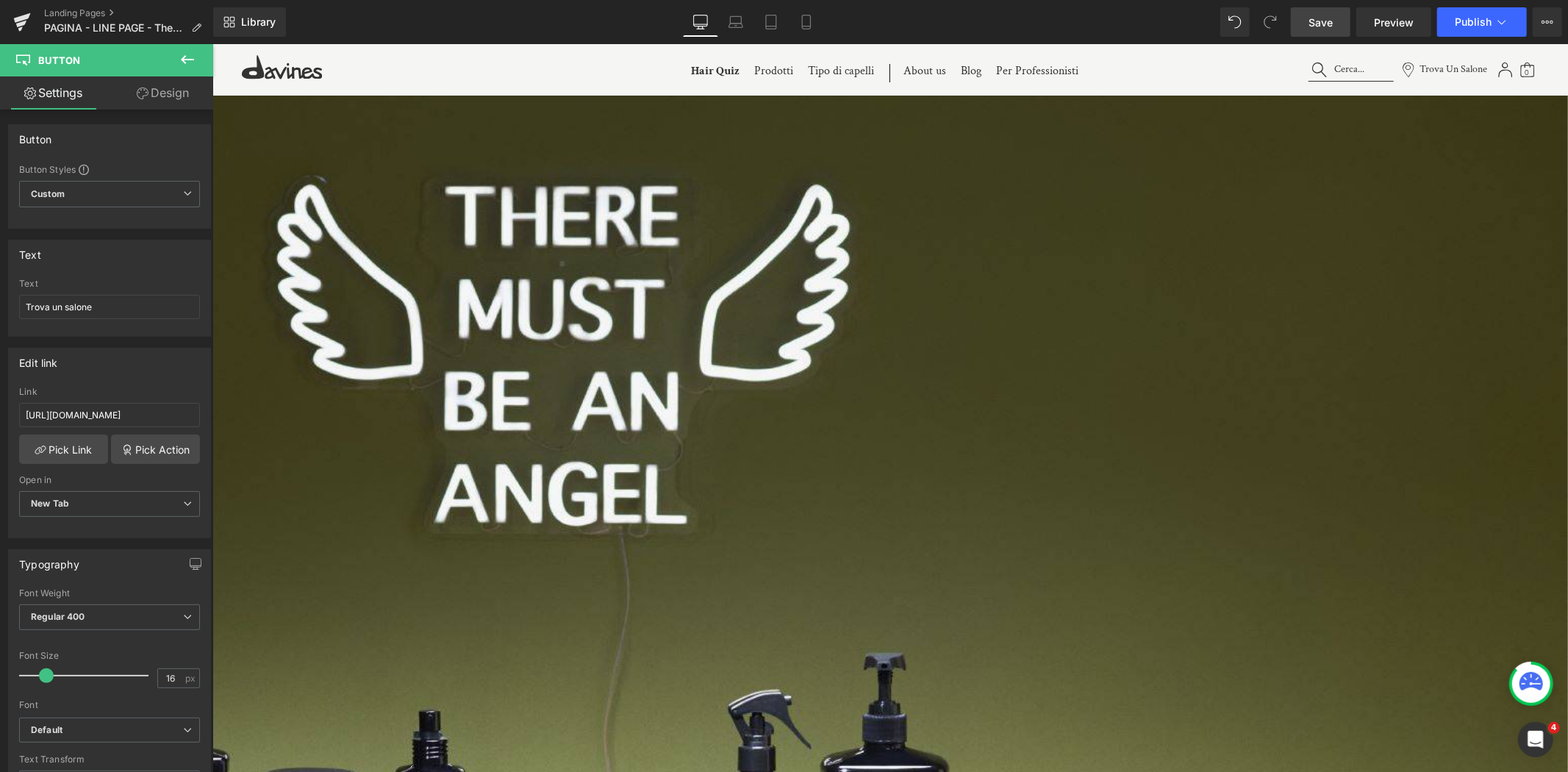
click at [1339, 23] on link "Save" at bounding box center [1320, 22] width 60 height 29
click at [1410, 31] on button "Publish" at bounding box center [1482, 22] width 90 height 29
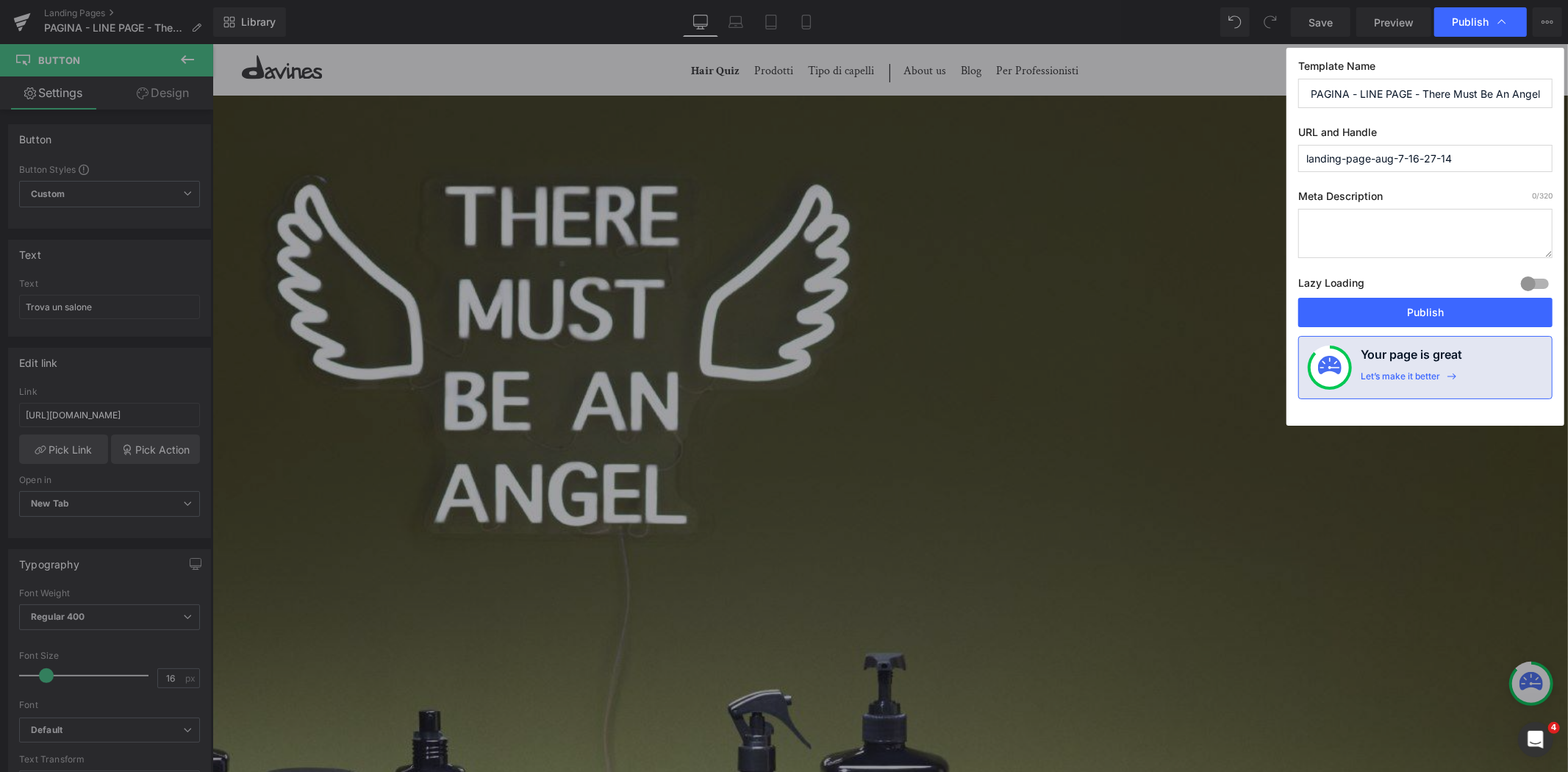
drag, startPoint x: 1420, startPoint y: 94, endPoint x: 1567, endPoint y: 94, distance: 147.0
click at [1410, 94] on div "Publish Template Name PAGINA - LINE PAGE - There Must Be An Angel URL and Handl…" at bounding box center [784, 386] width 1568 height 772
drag, startPoint x: 1474, startPoint y: 146, endPoint x: 1180, endPoint y: 163, distance: 294.5
click at [1180, 163] on div "Publish Template Name PAGINA - LINE PAGE - There Must Be An Angel URL and Handl…" at bounding box center [784, 386] width 1568 height 772
paste input "There Must Be An Angel"
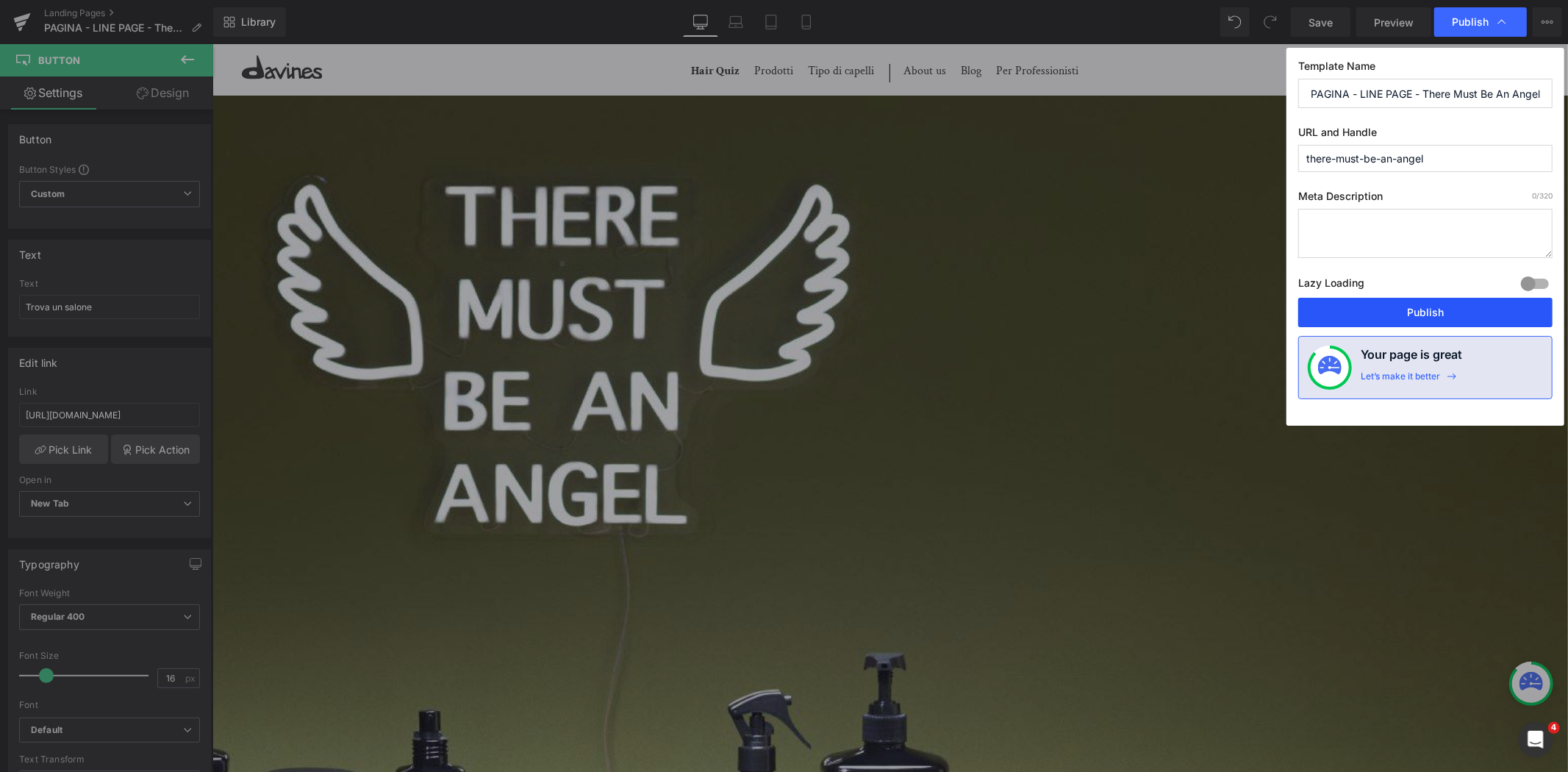
type input "there-must-be-an-angel"
click at [1370, 311] on button "Publish" at bounding box center [1425, 313] width 255 height 29
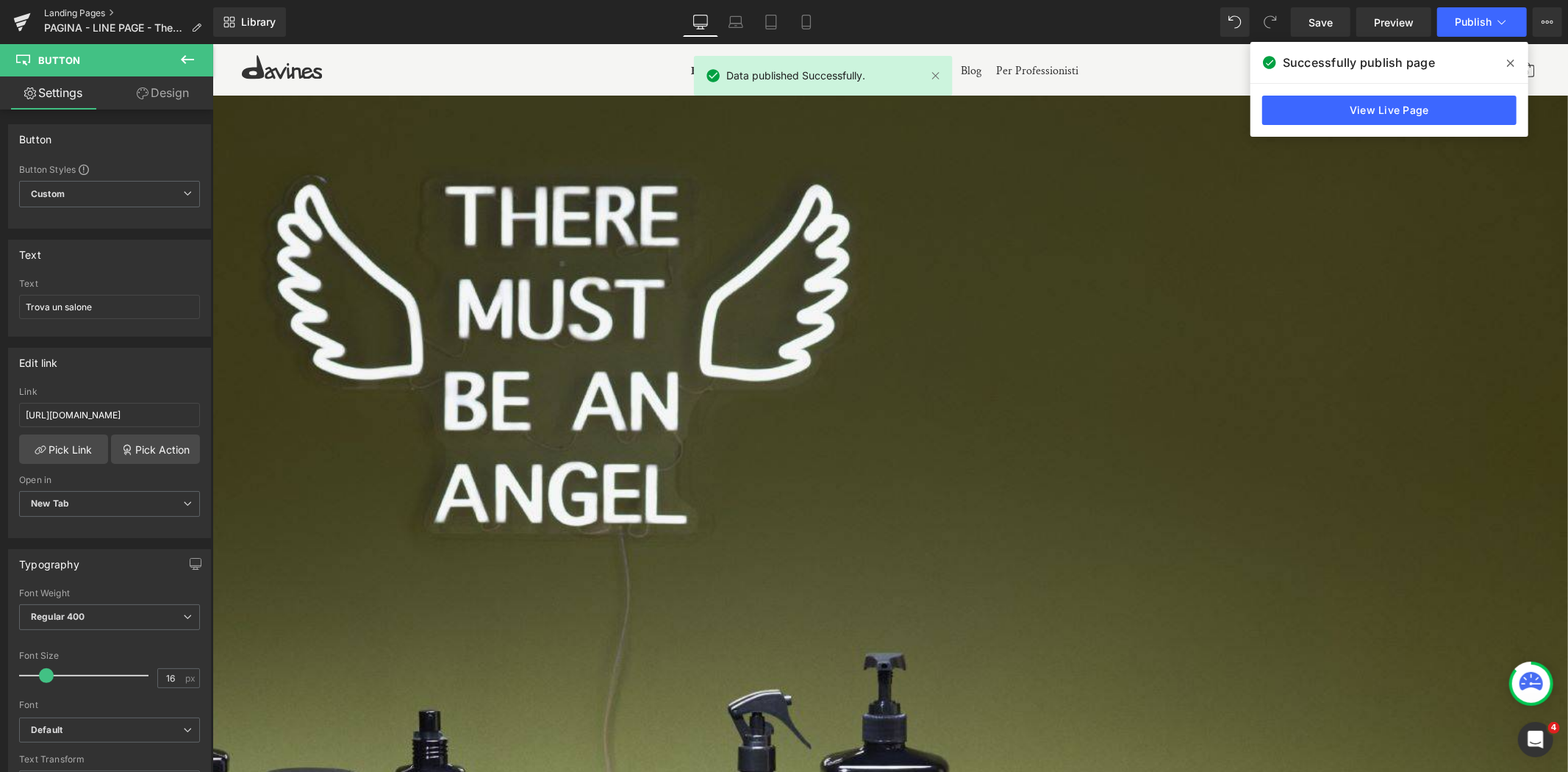
click at [81, 10] on link "Landing Pages" at bounding box center [128, 13] width 169 height 12
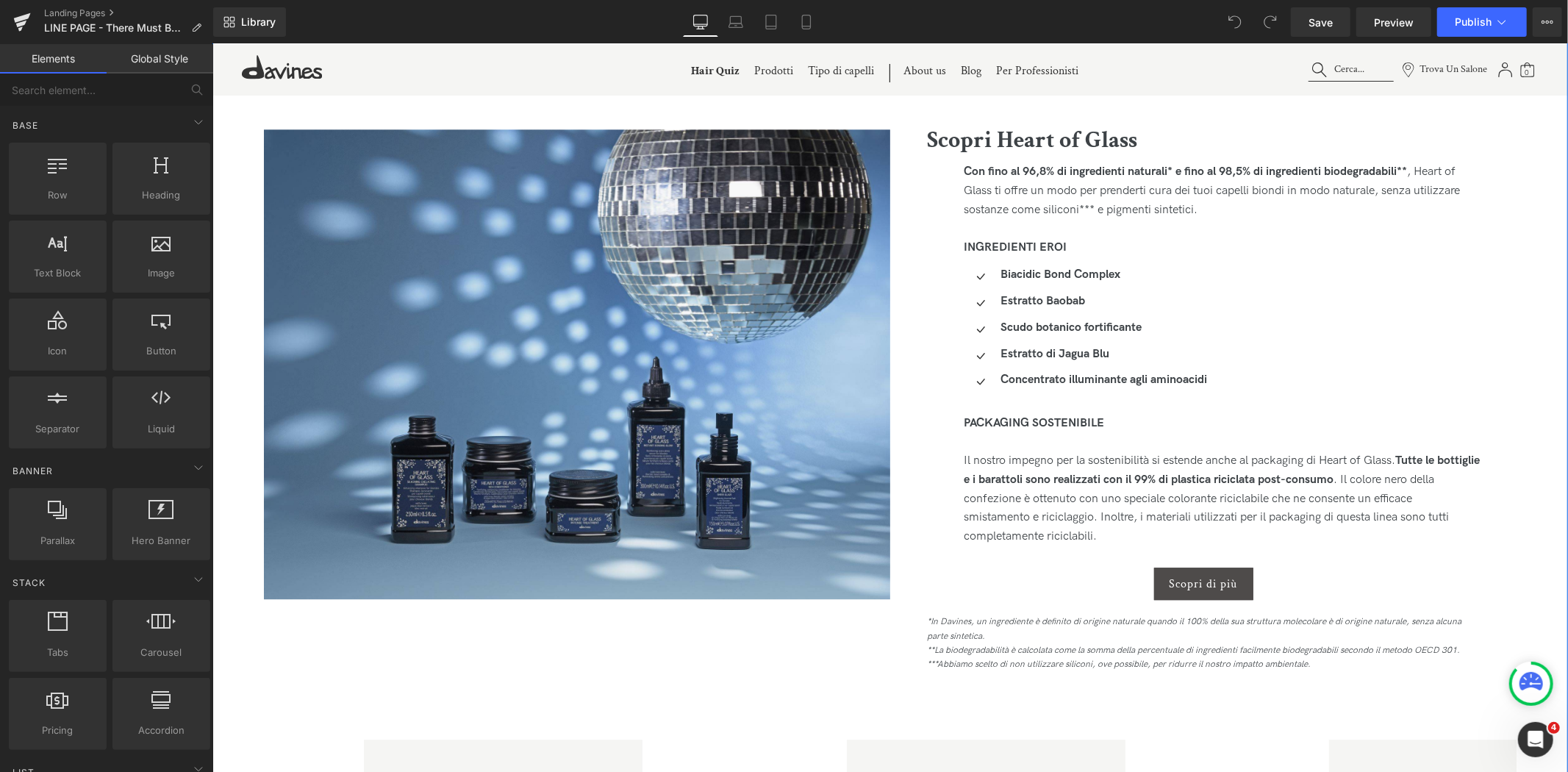
scroll to position [3430, 0]
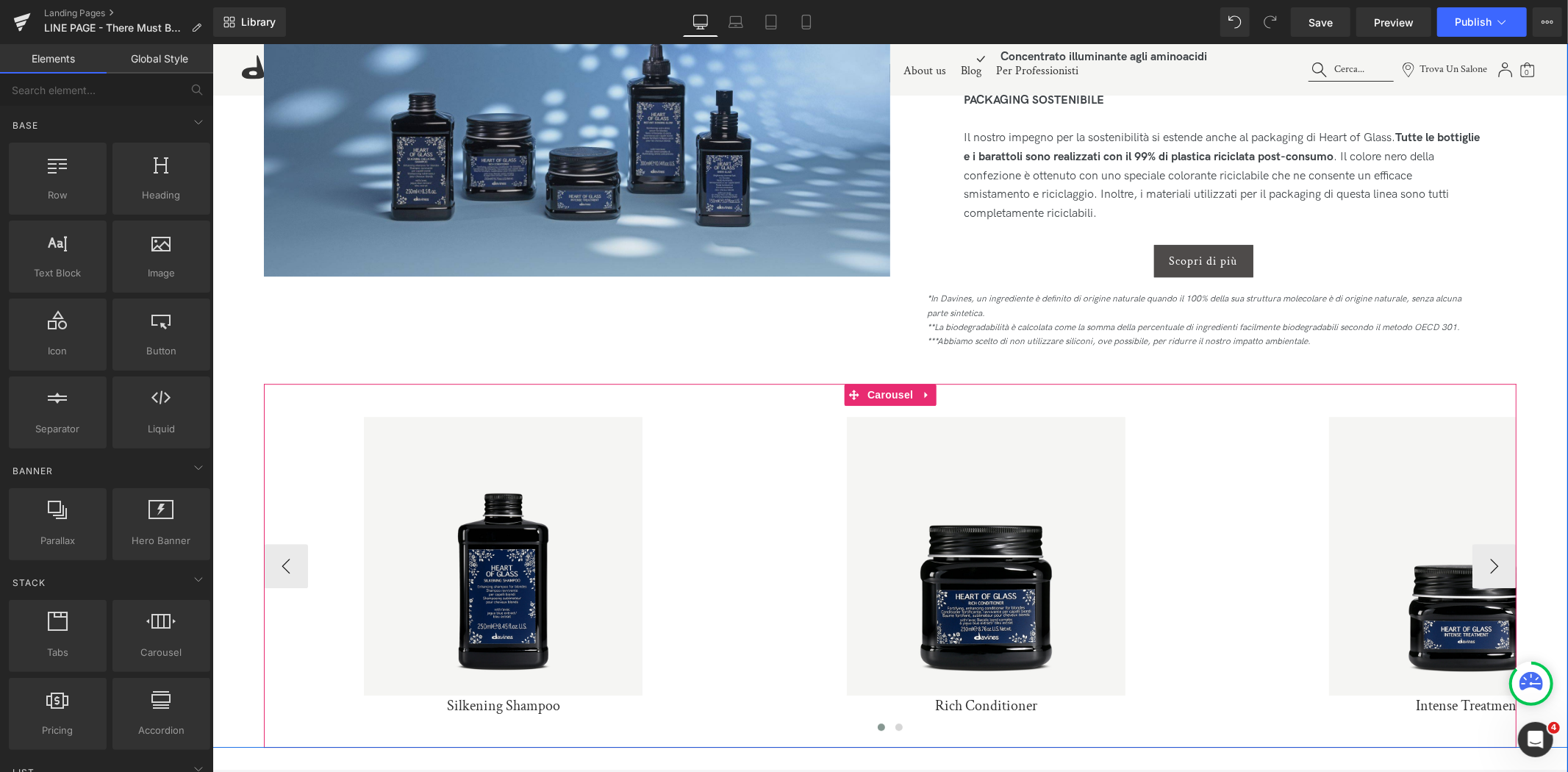
click at [896, 392] on span "Carousel" at bounding box center [889, 393] width 53 height 22
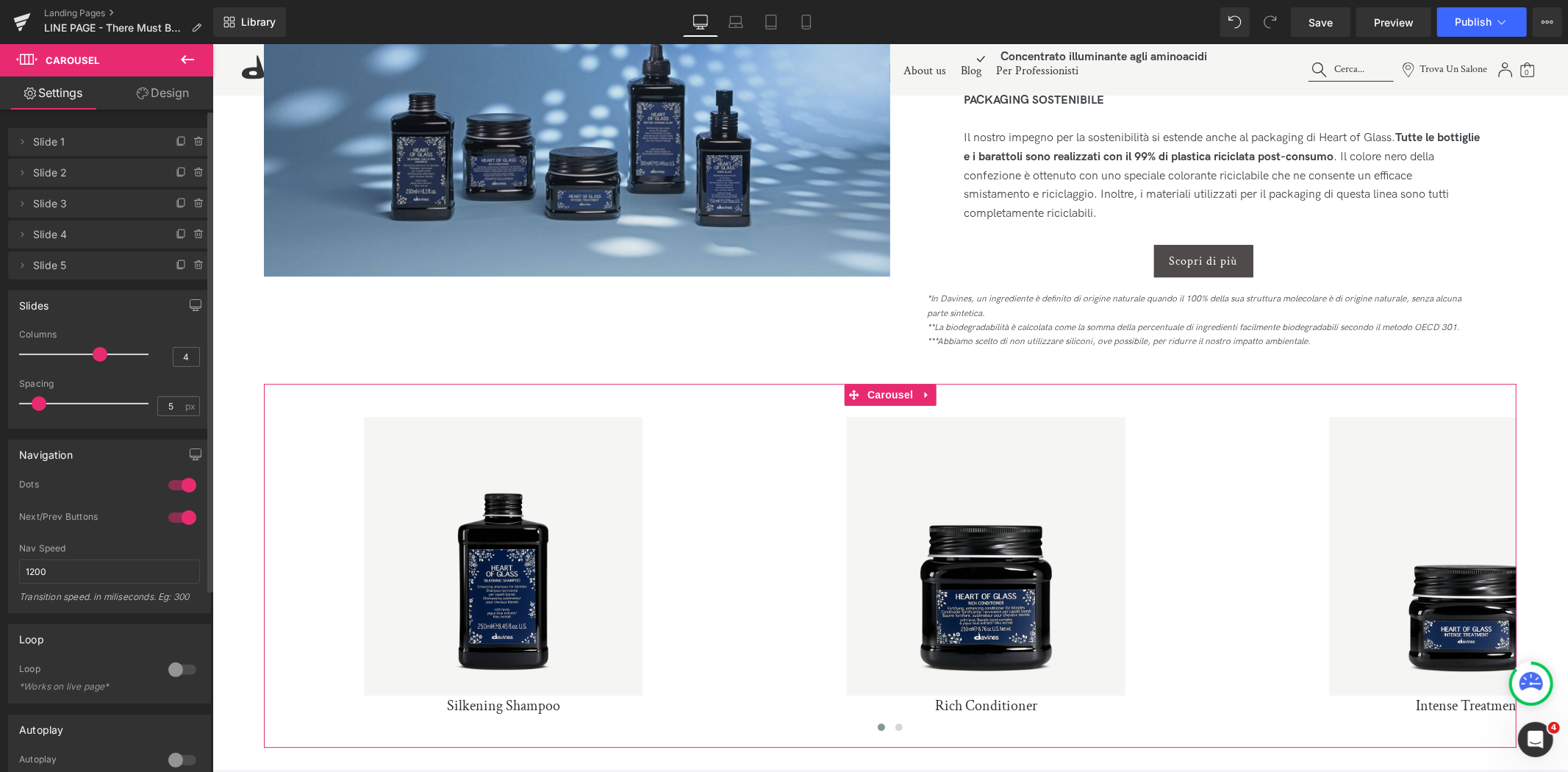
type input "3"
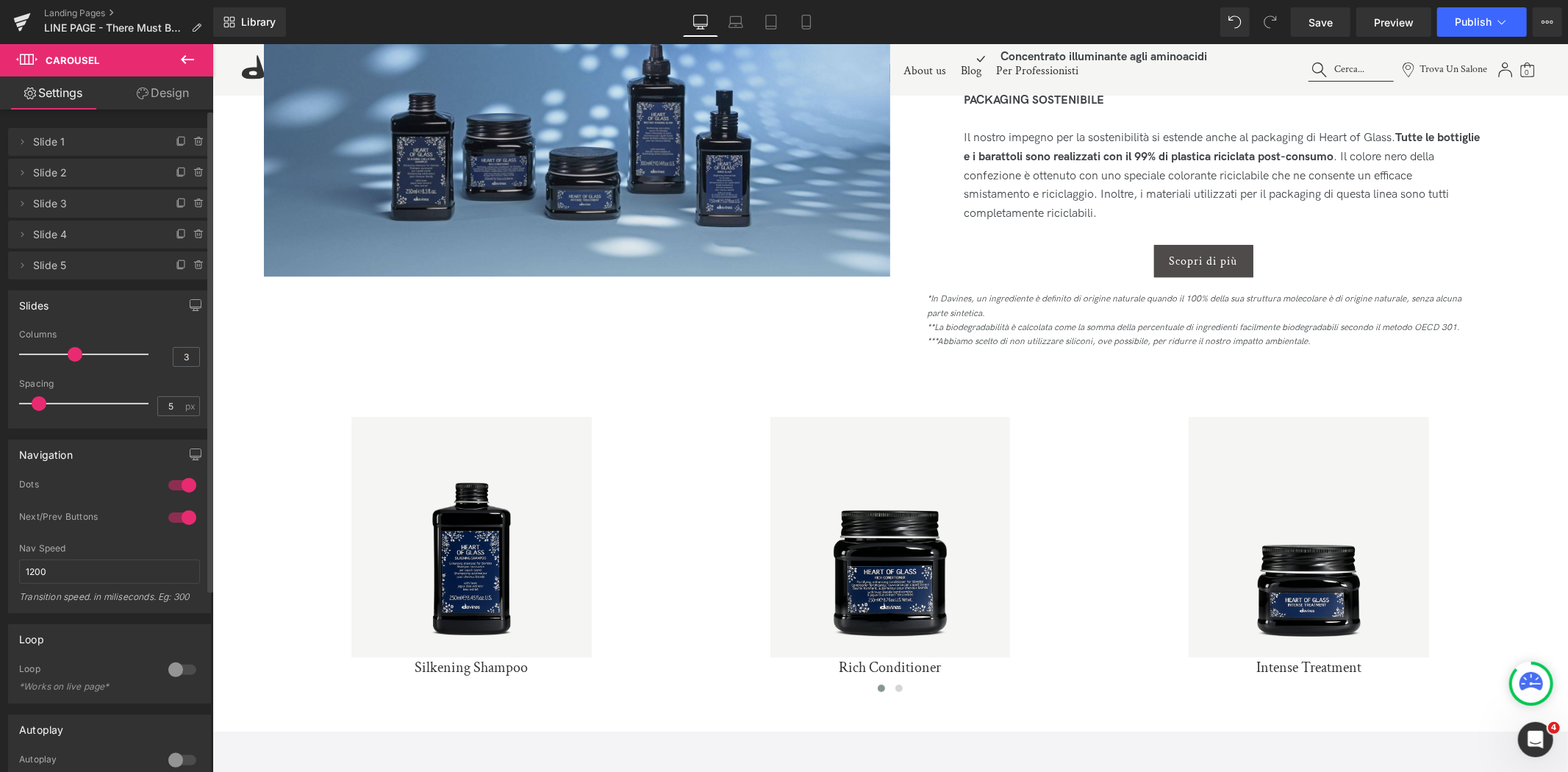
drag, startPoint x: 92, startPoint y: 353, endPoint x: 75, endPoint y: 353, distance: 17.0
click at [75, 353] on span at bounding box center [75, 354] width 15 height 15
click at [1329, 34] on link "Save" at bounding box center [1320, 22] width 60 height 29
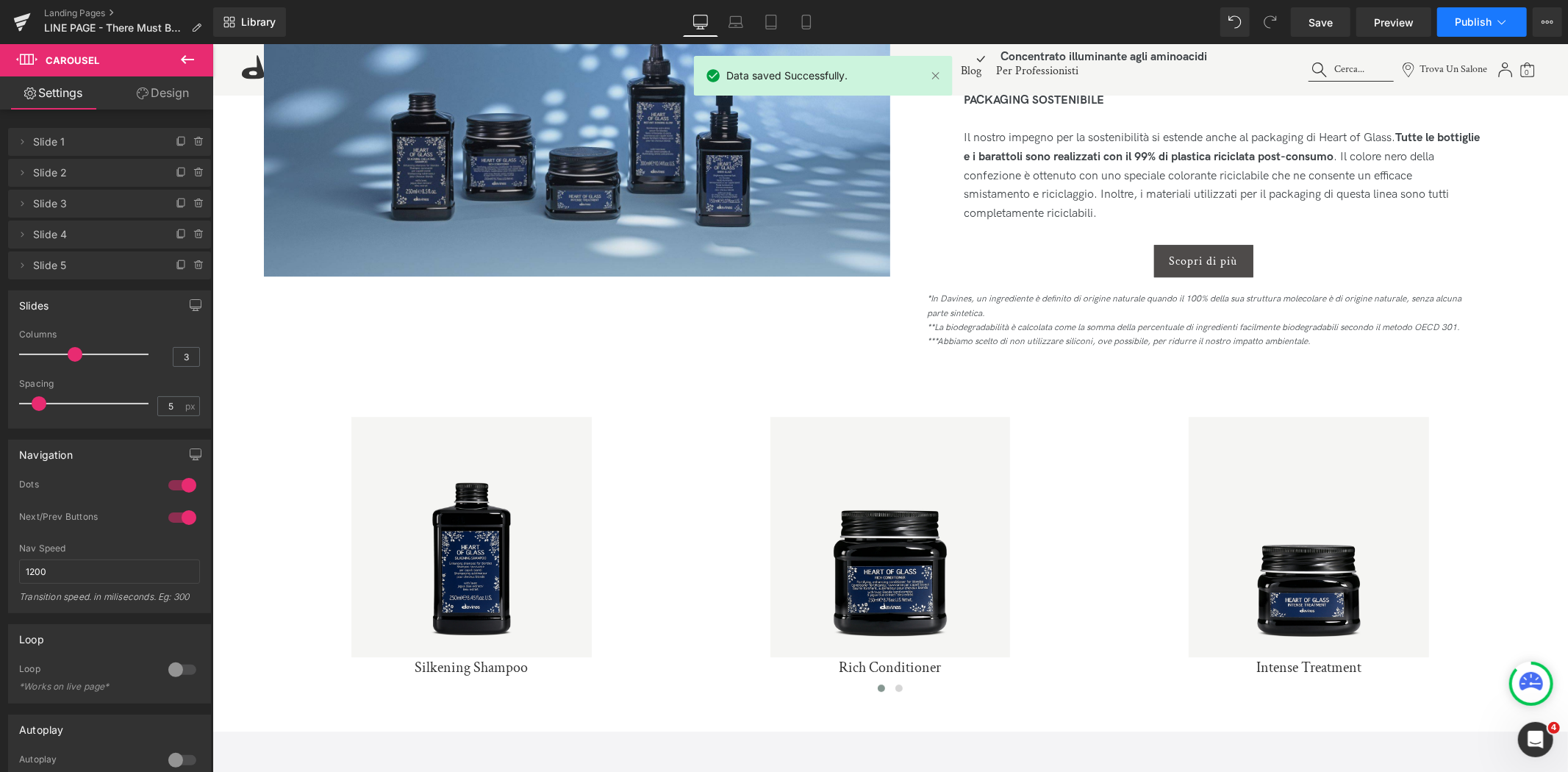
click at [1472, 15] on button "Publish" at bounding box center [1482, 22] width 90 height 29
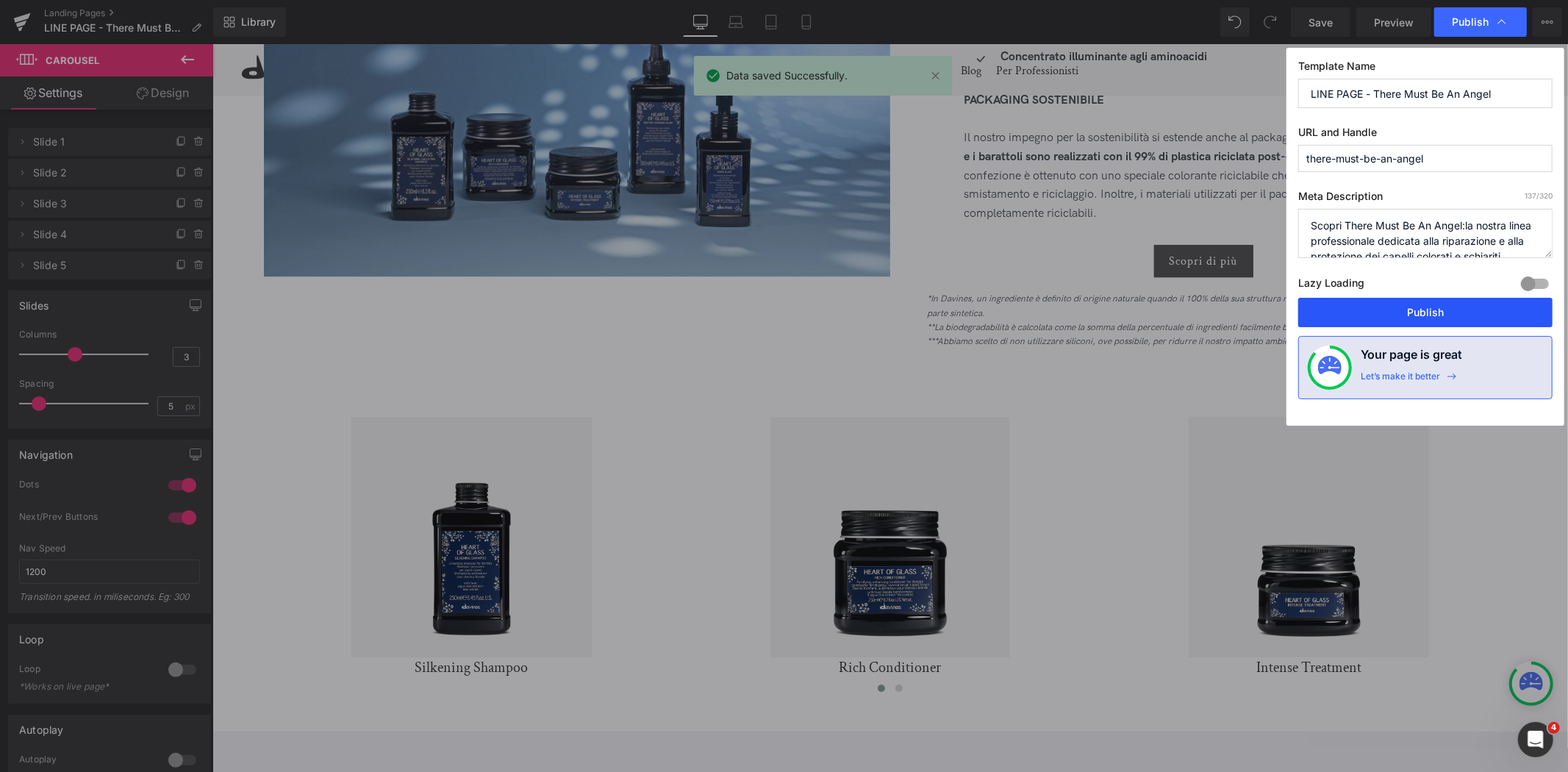
click at [1442, 308] on button "Publish" at bounding box center [1425, 313] width 255 height 29
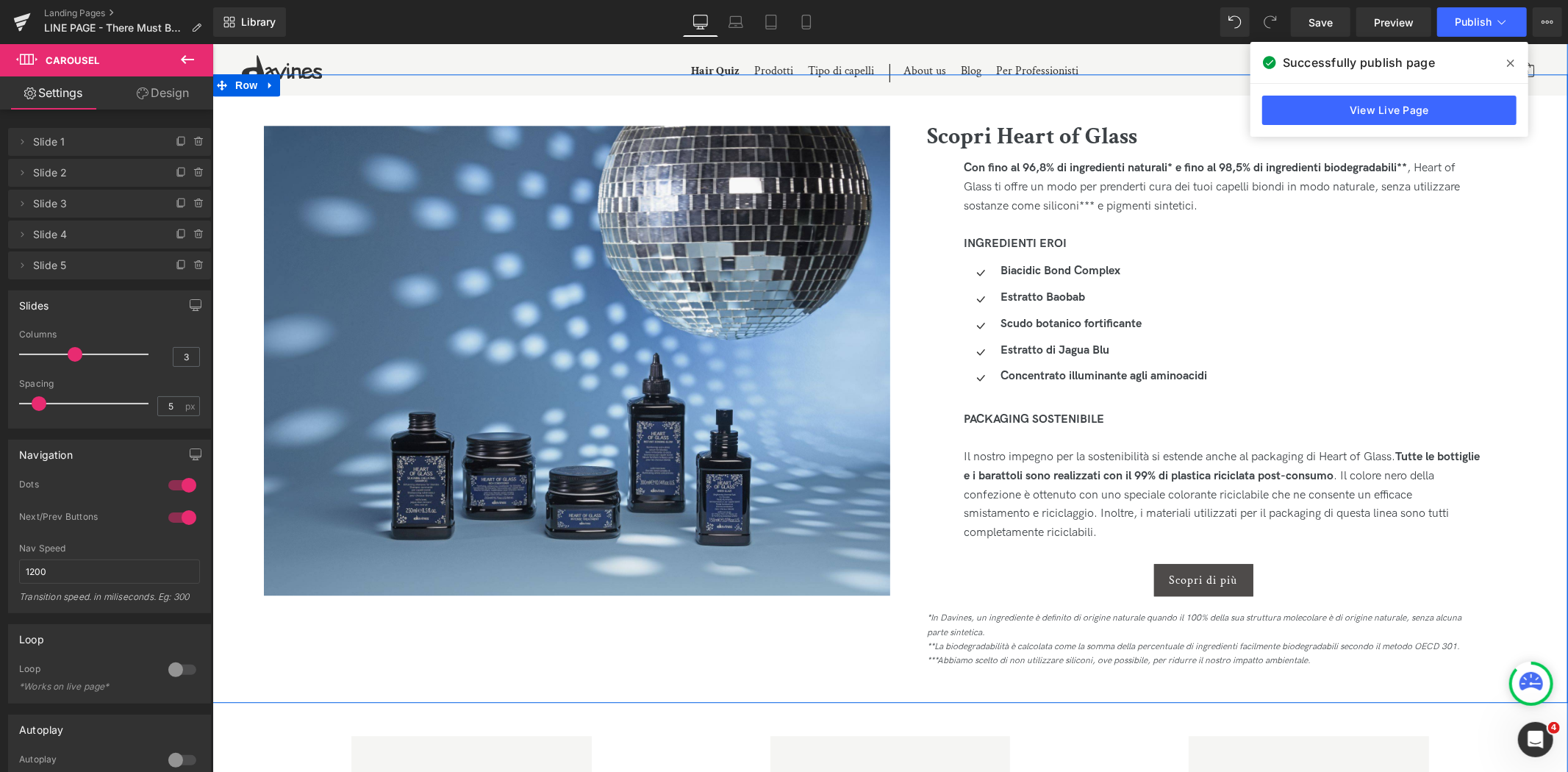
scroll to position [3104, 0]
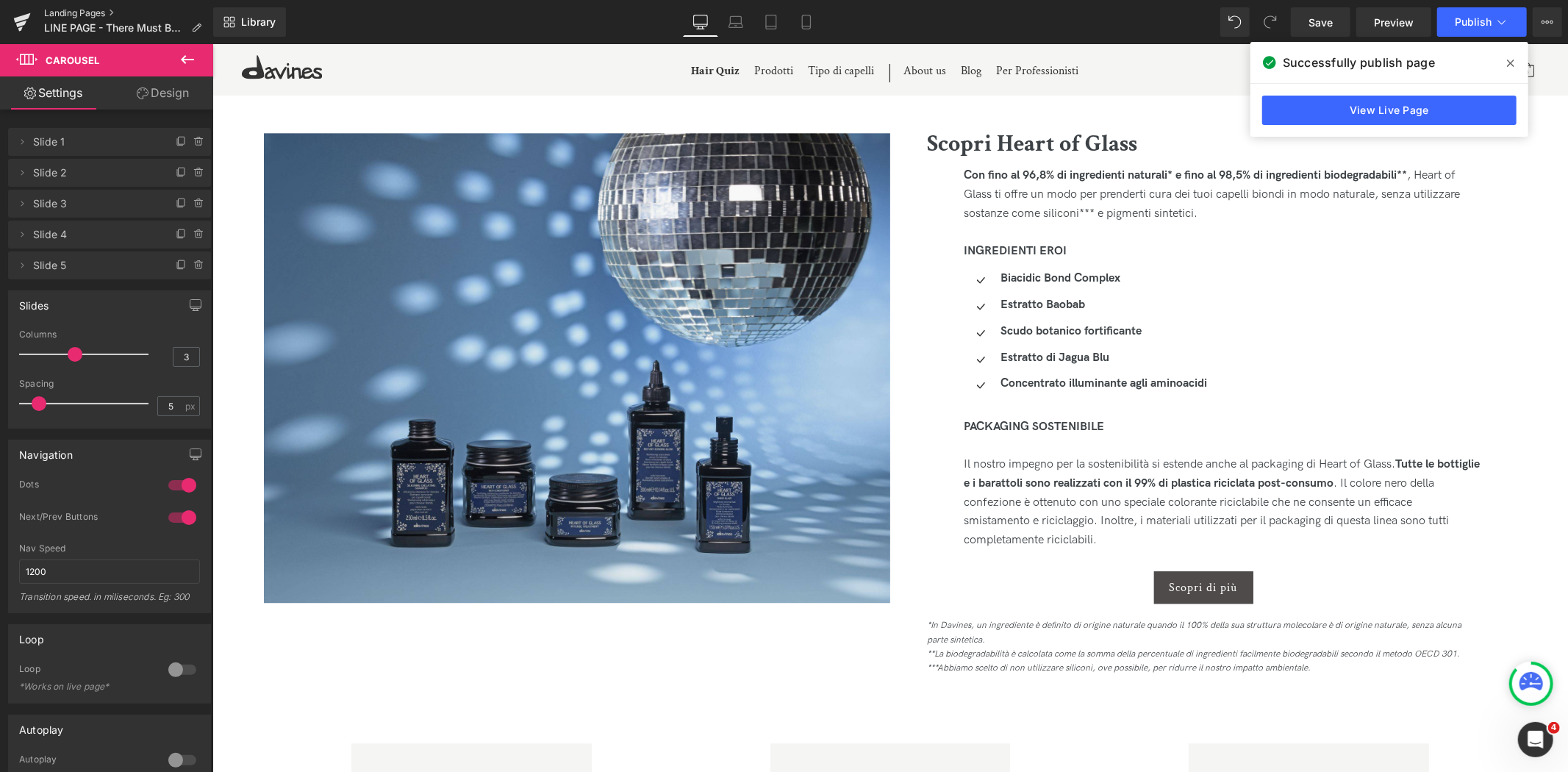
click at [62, 12] on link "Landing Pages" at bounding box center [128, 13] width 169 height 12
